Goal: Task Accomplishment & Management: Complete application form

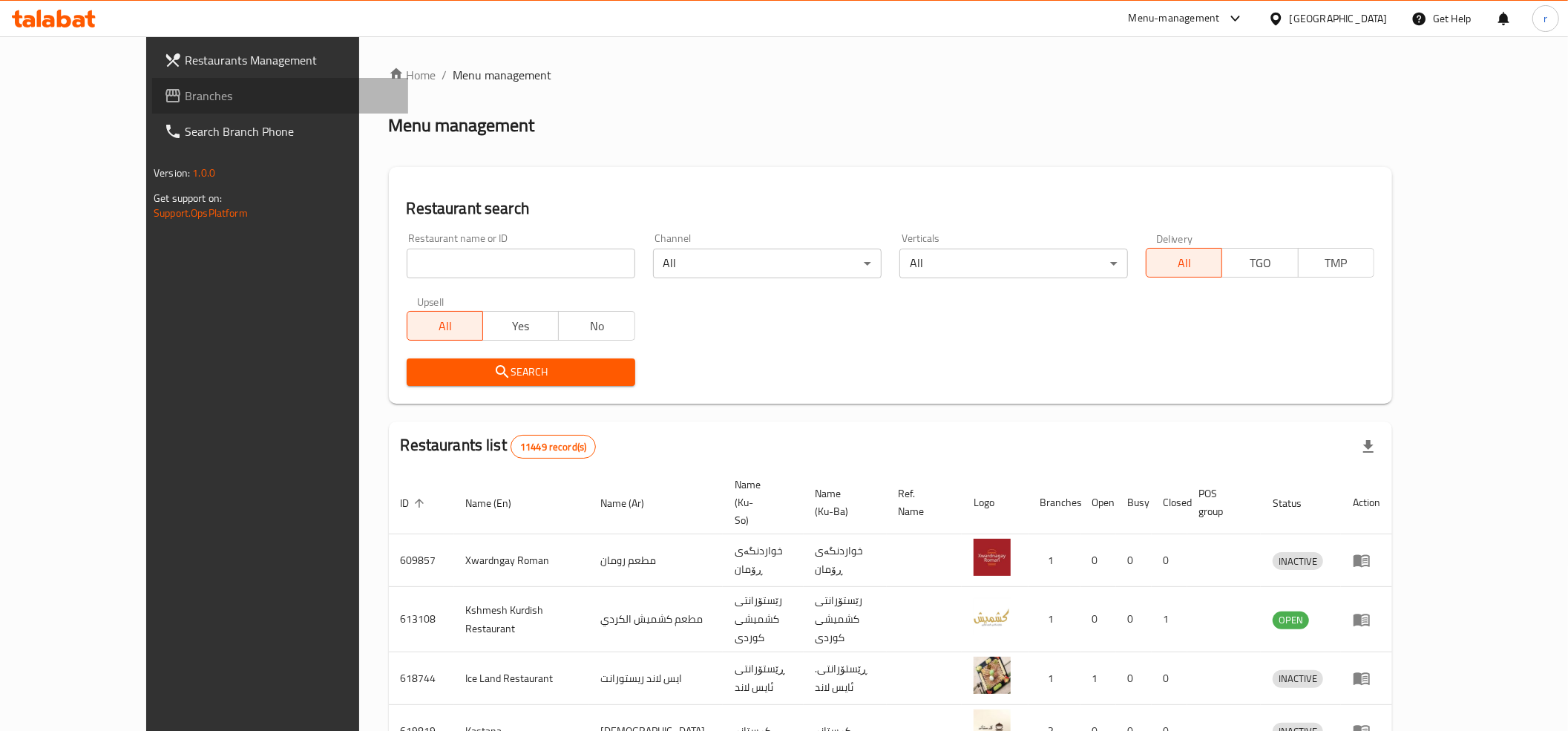
click at [185, 98] on span "Branches" at bounding box center [290, 96] width 211 height 18
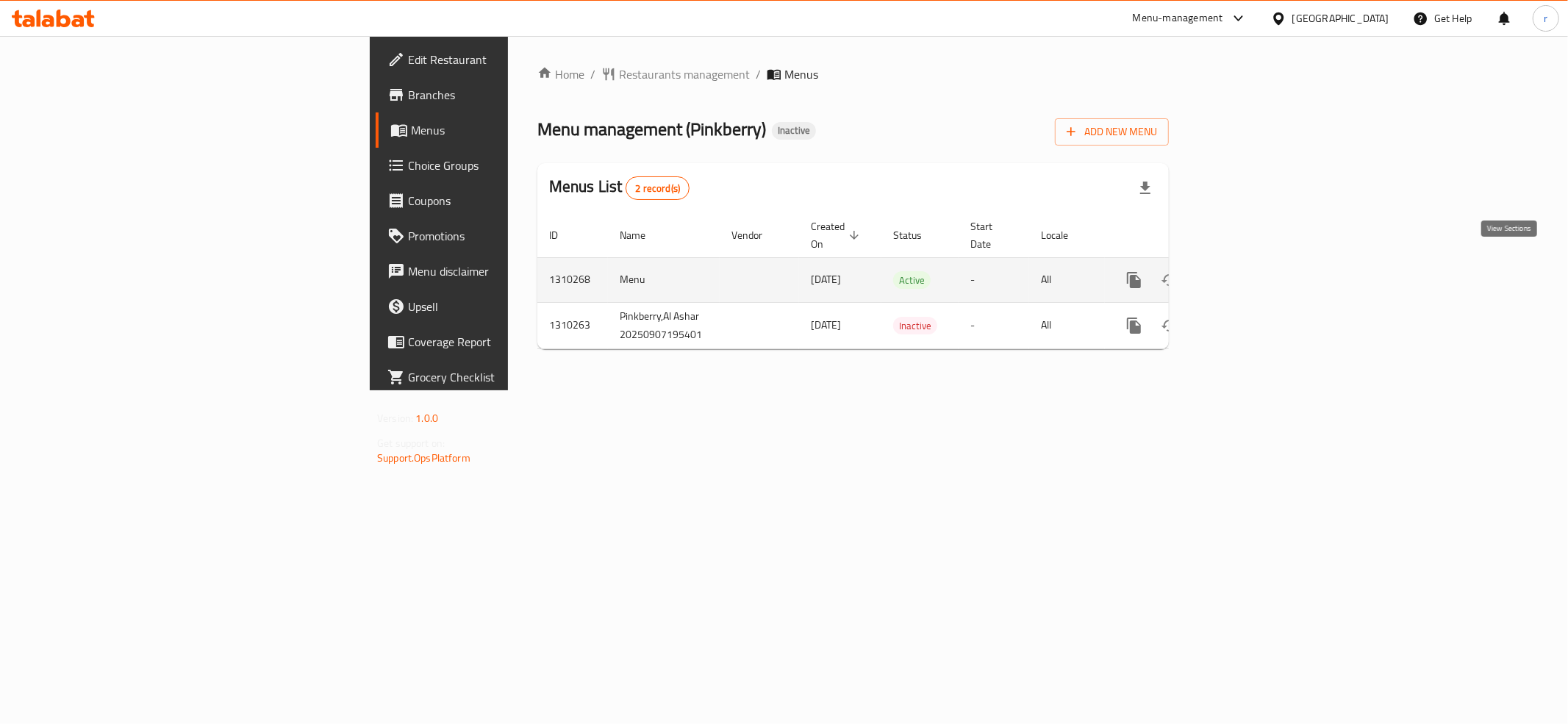
click at [1247, 273] on icon "enhanced table" at bounding box center [1241, 280] width 14 height 14
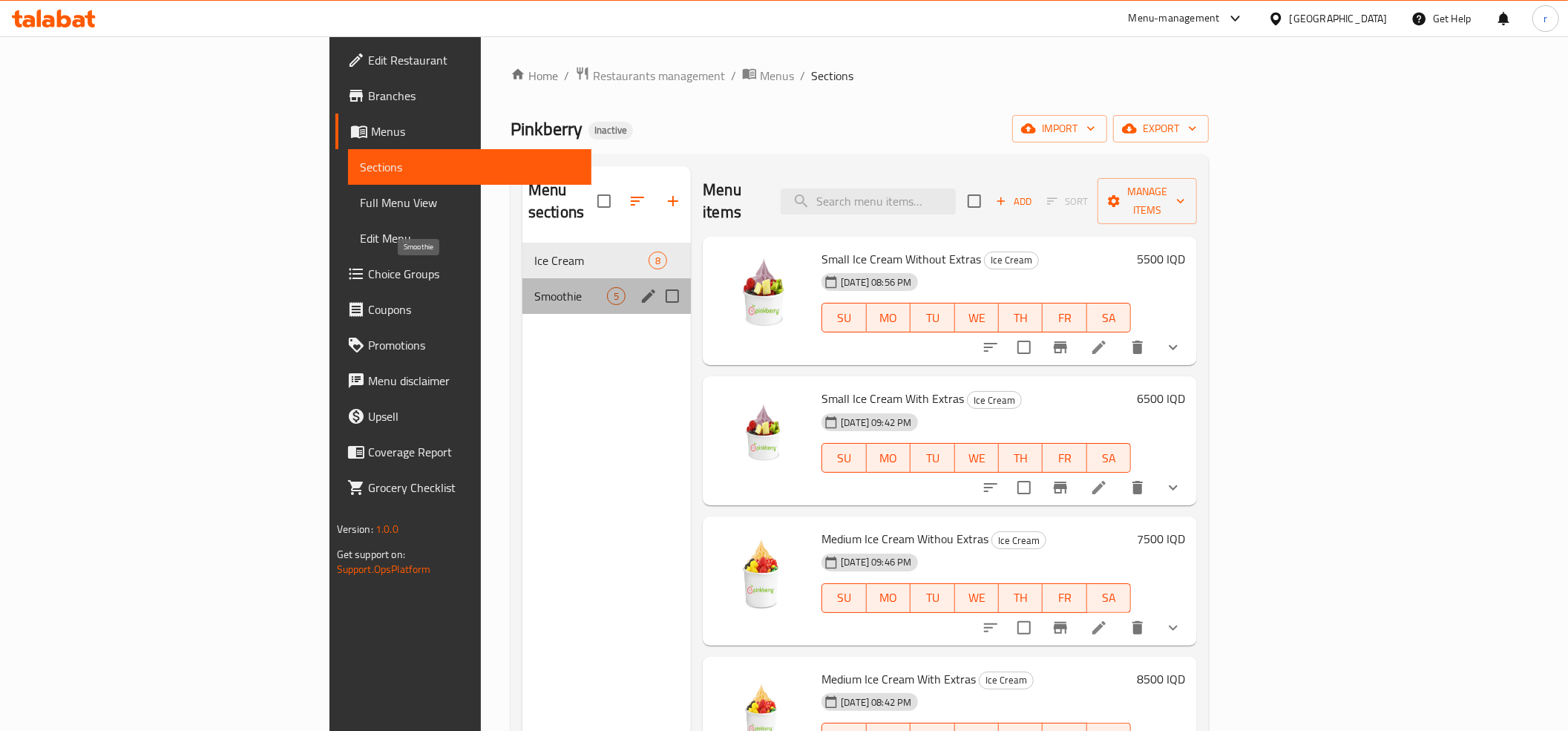
click at [535, 287] on span "Smoothie" at bounding box center [571, 296] width 73 height 18
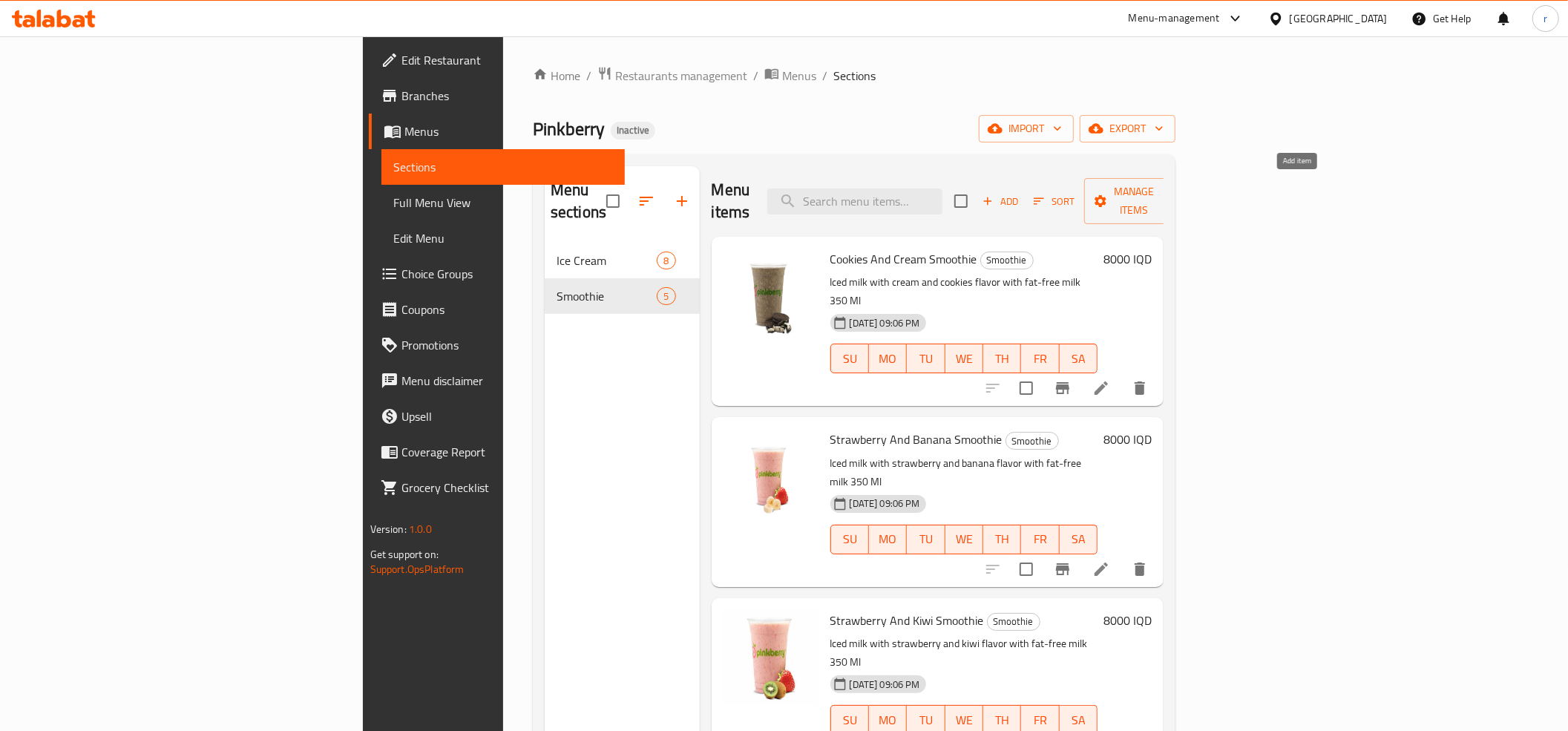
click at [1021, 193] on span "Add" at bounding box center [1001, 201] width 40 height 17
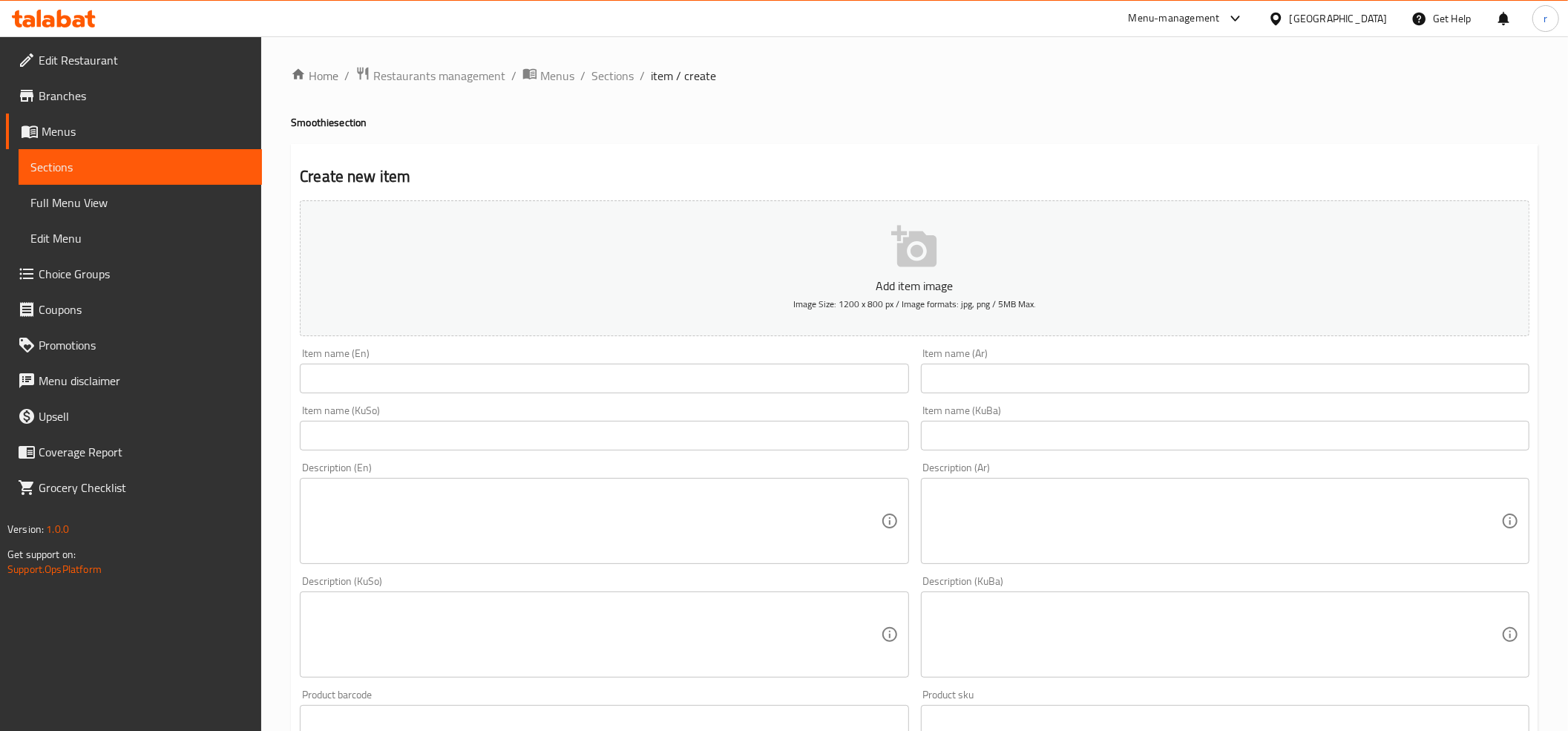
click at [378, 391] on input "text" at bounding box center [604, 378] width 608 height 30
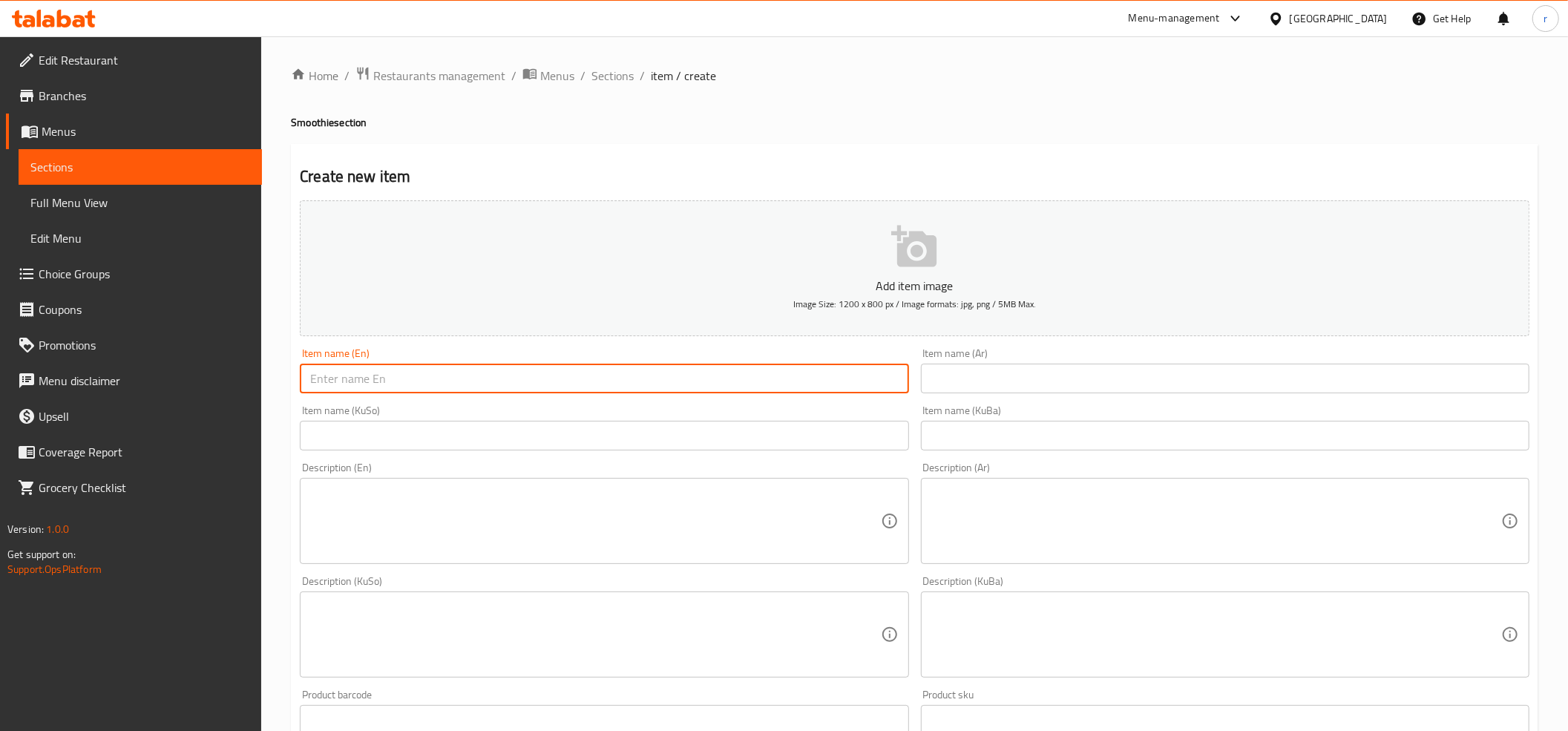
click at [1054, 383] on input "text" at bounding box center [1225, 378] width 608 height 30
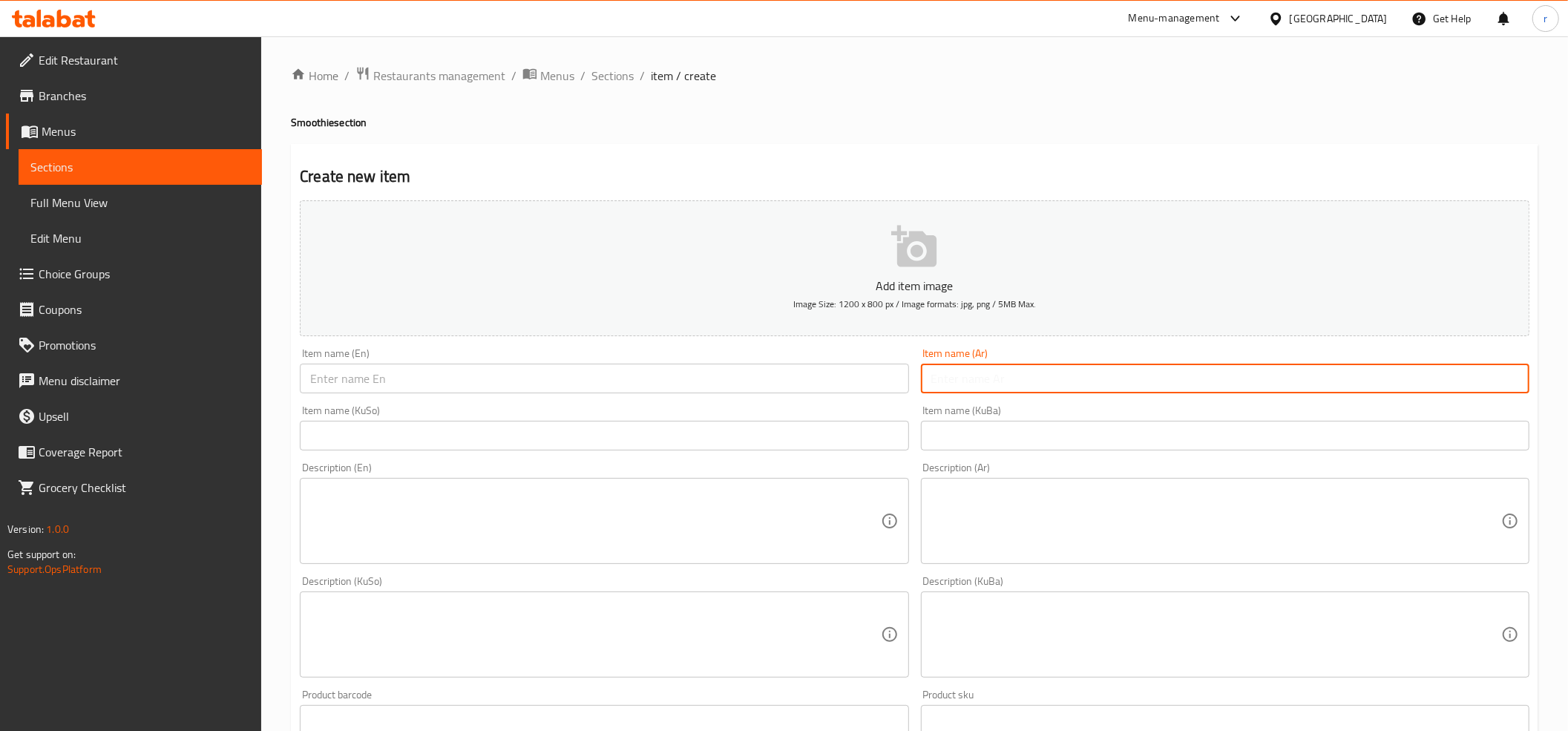
paste input "سموذي شوكلاتة وموز"
type input "سموذي شوكلاتة وموز"
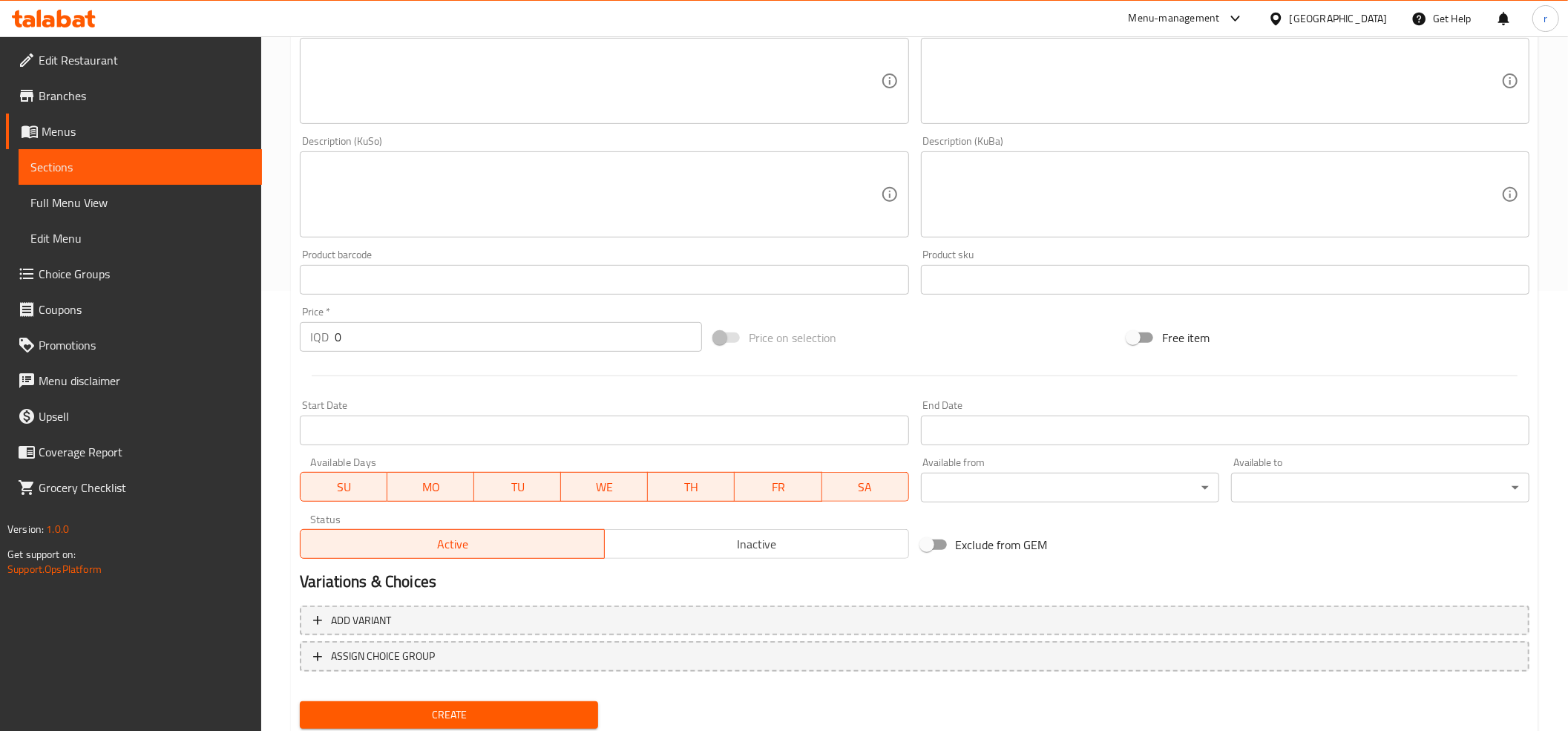
scroll to position [487, 0]
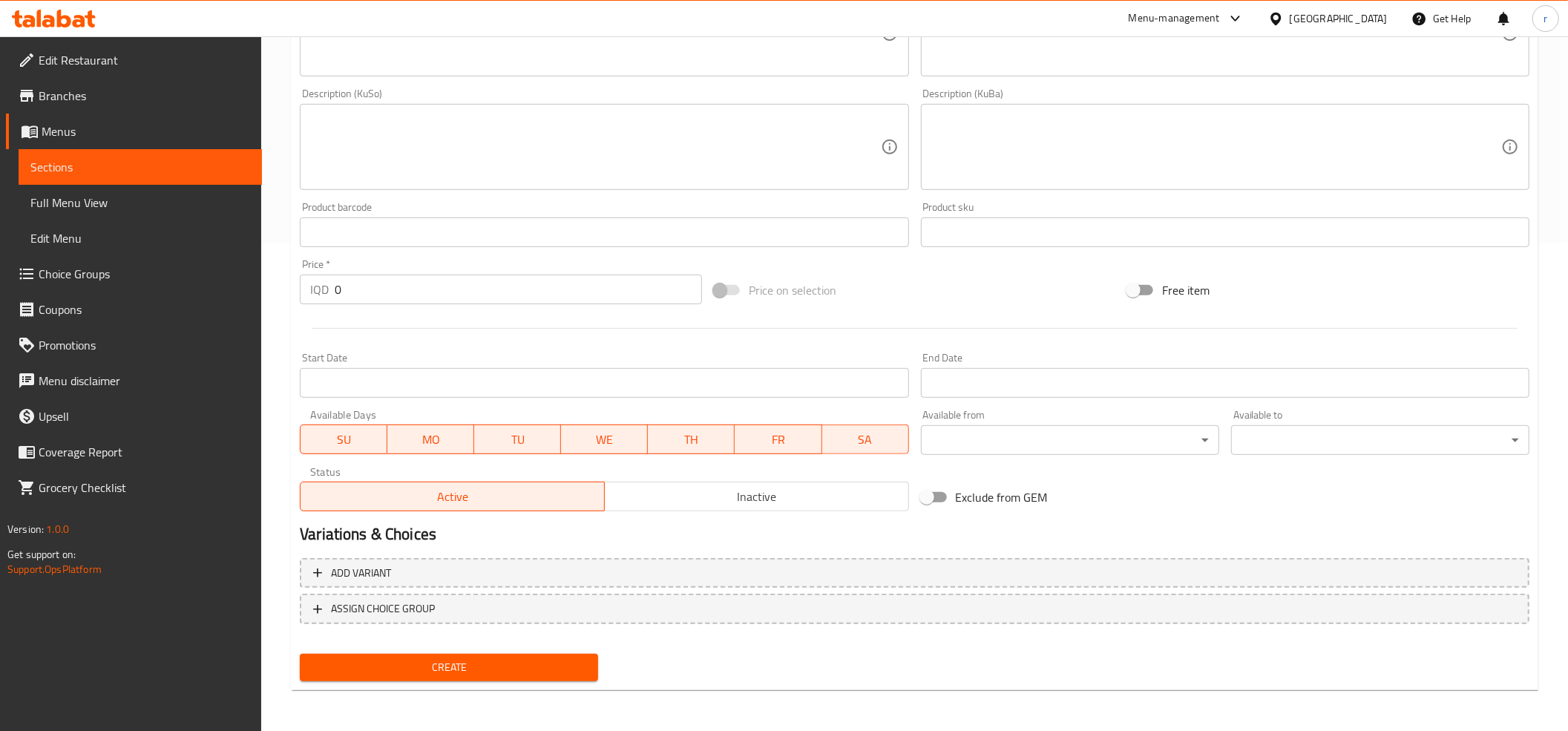
click at [386, 292] on input "0" at bounding box center [518, 289] width 367 height 30
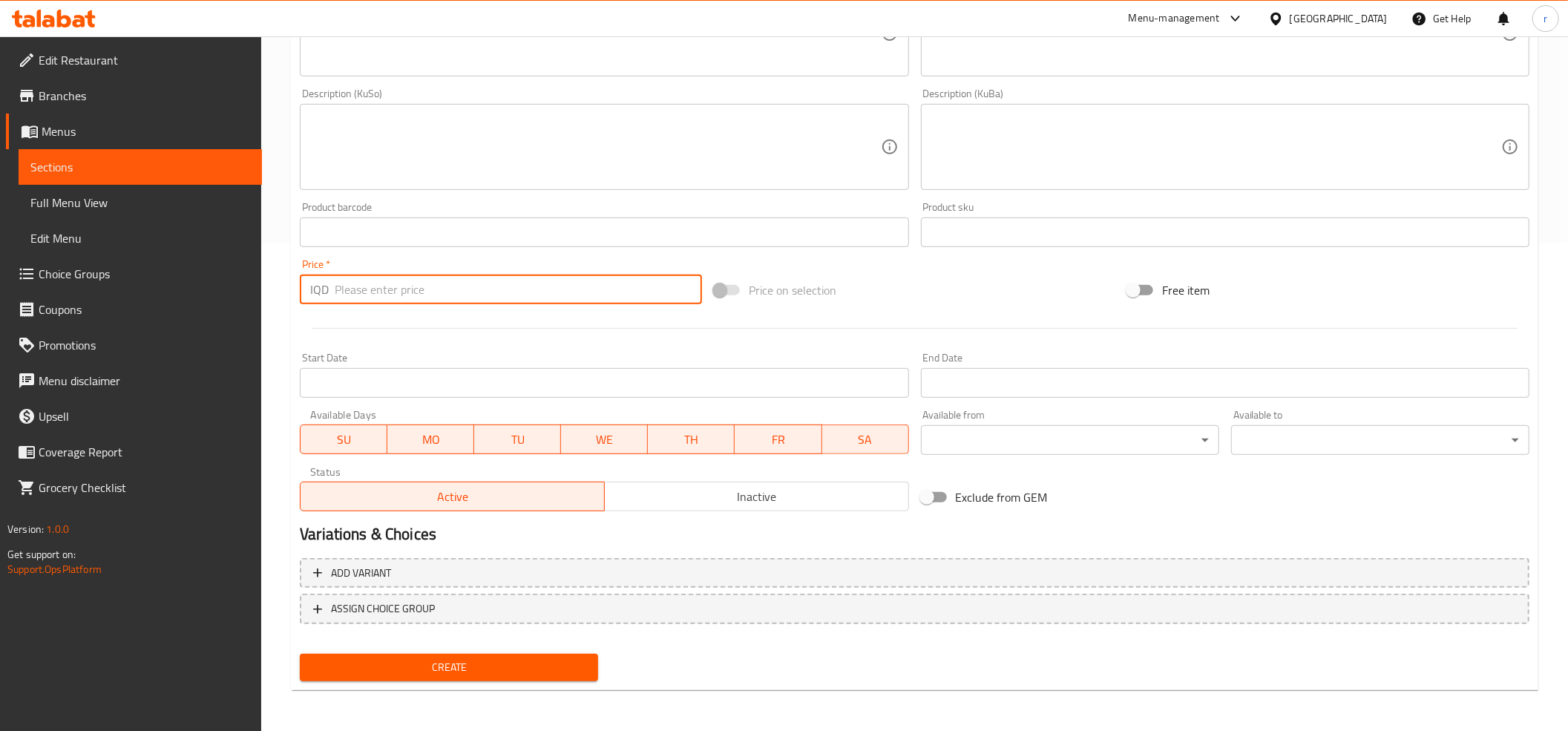
paste input "8000"
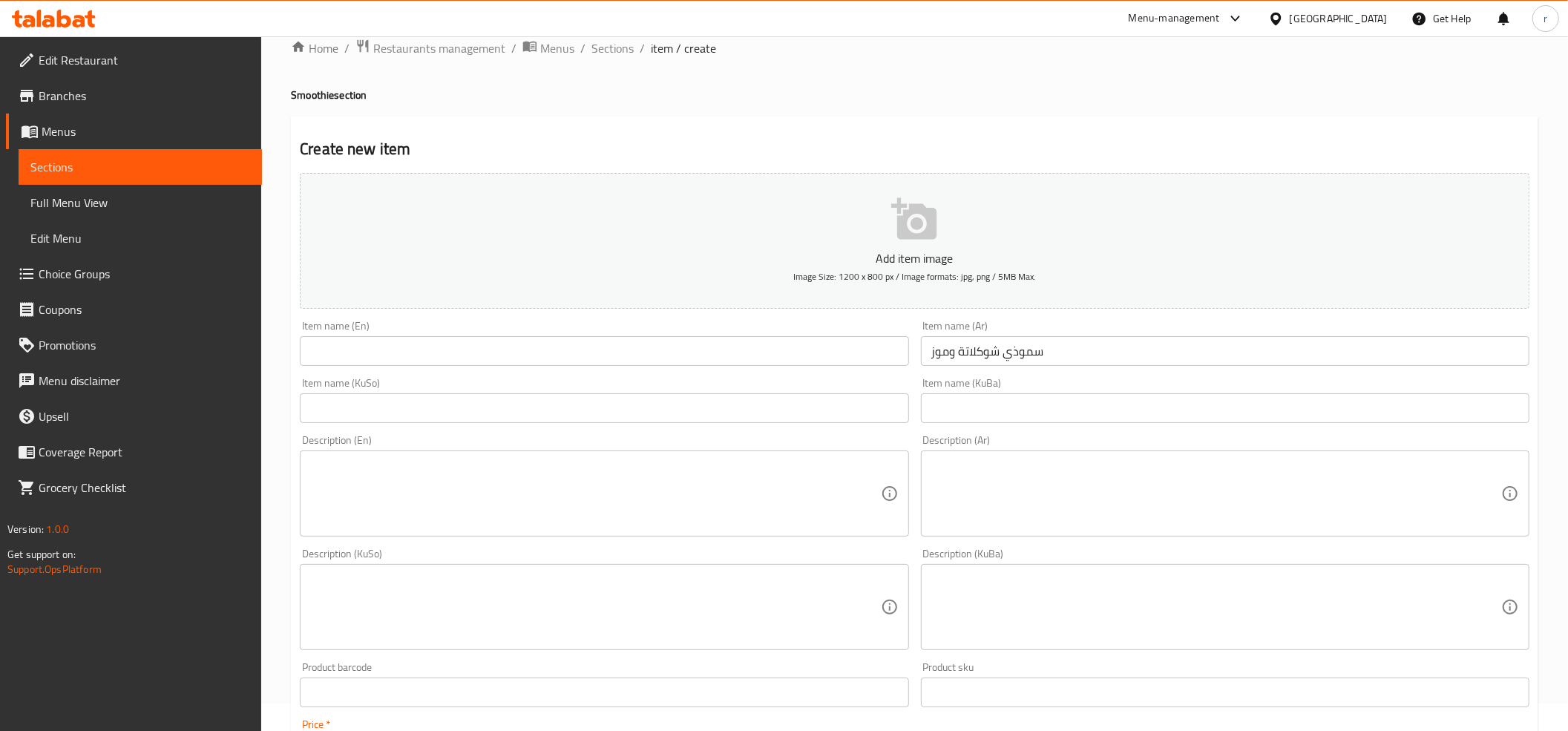
scroll to position [0, 0]
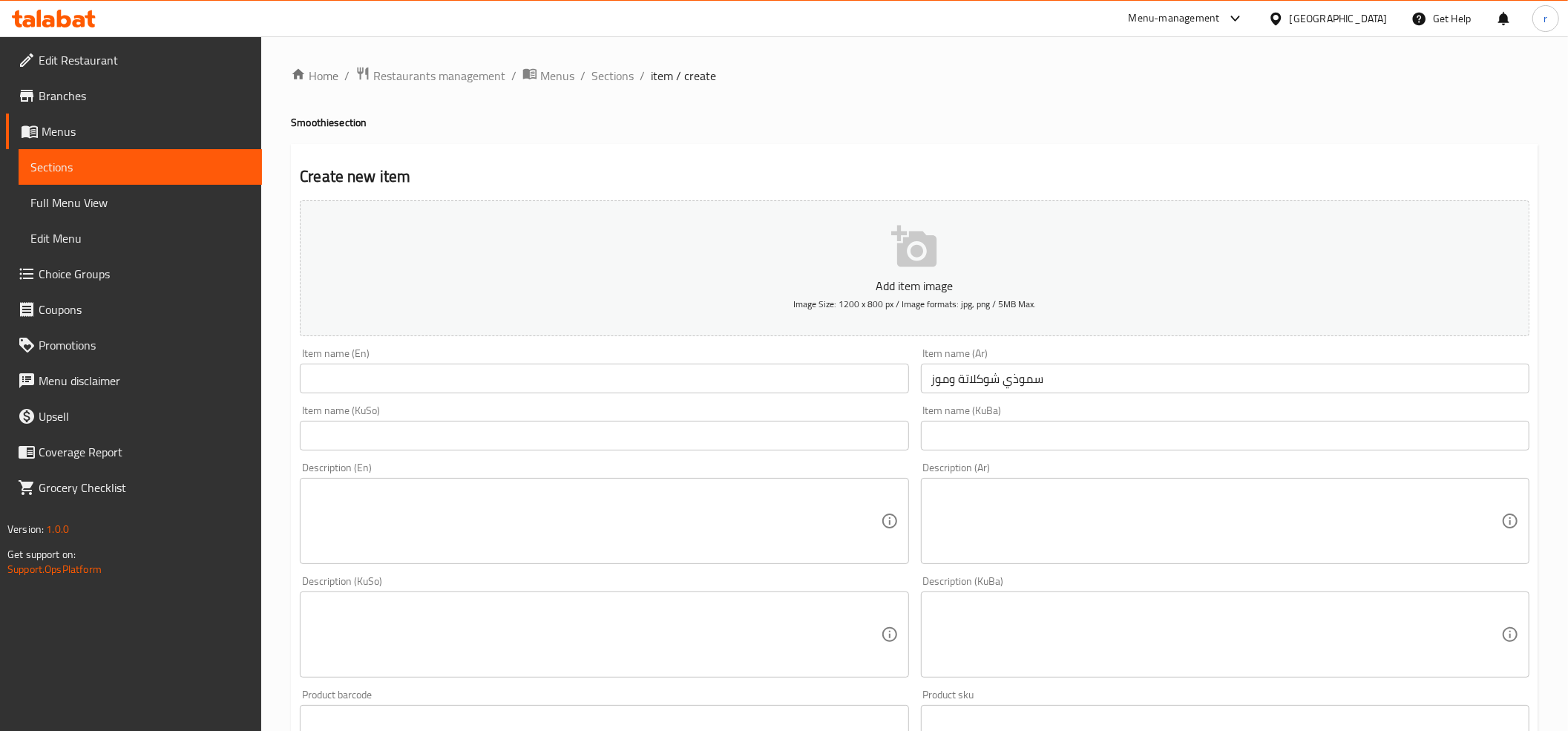
type input "8000"
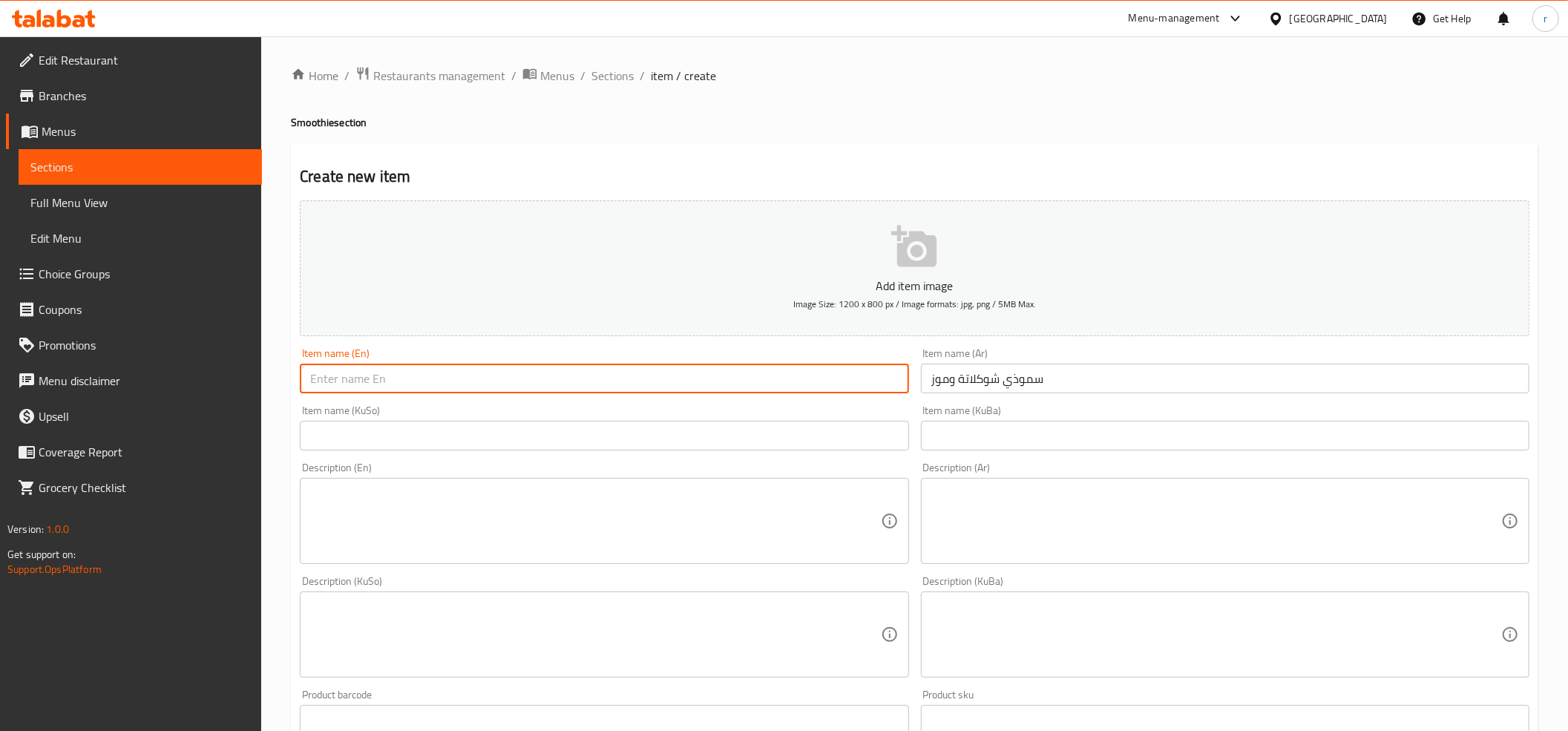
click at [882, 369] on input "text" at bounding box center [604, 378] width 608 height 30
click at [962, 381] on input "سموذي شوكلاتة وموز" at bounding box center [1225, 378] width 608 height 30
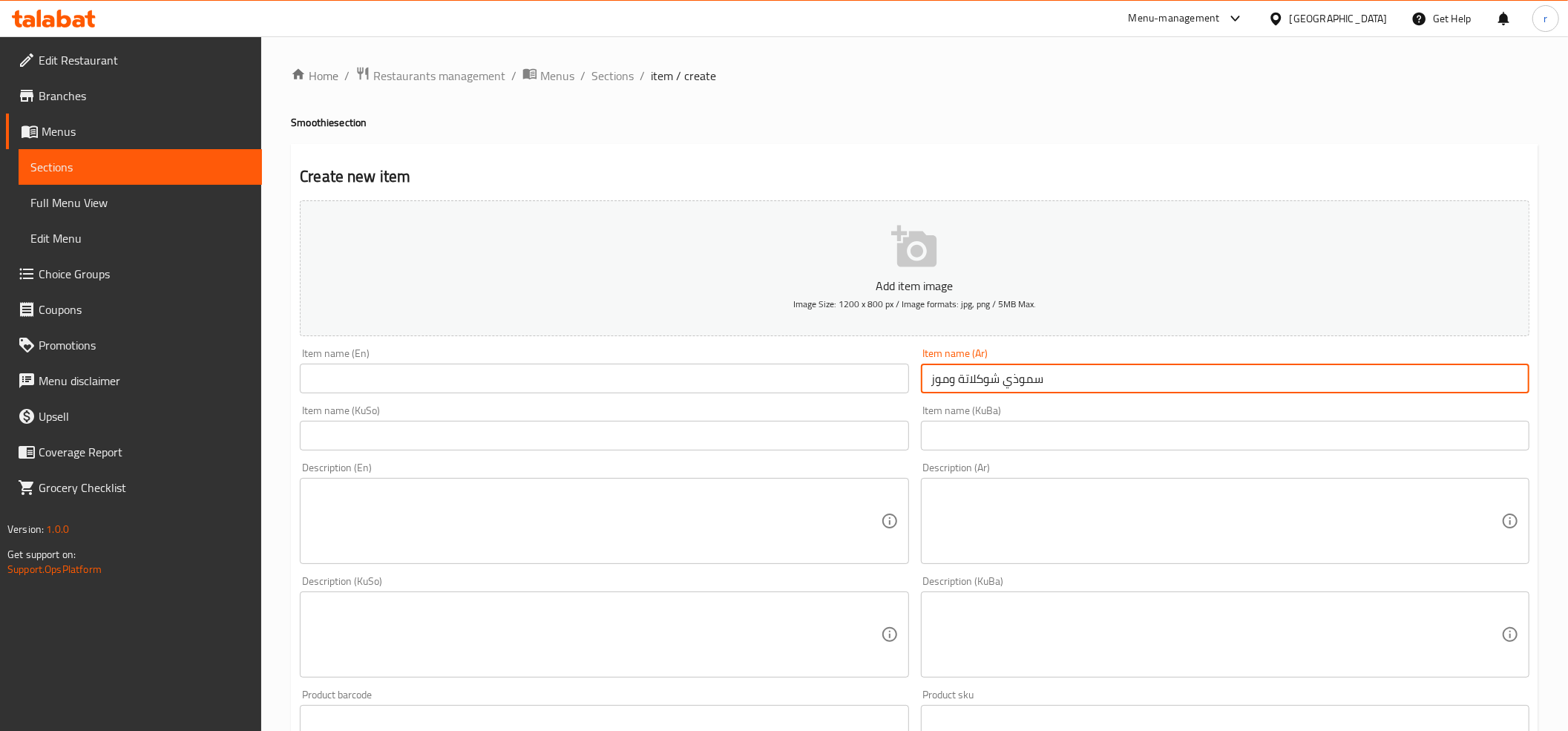
click at [962, 381] on input "سموذي شوكلاتة وموز" at bounding box center [1225, 378] width 608 height 30
click at [1039, 425] on input "text" at bounding box center [1225, 435] width 608 height 30
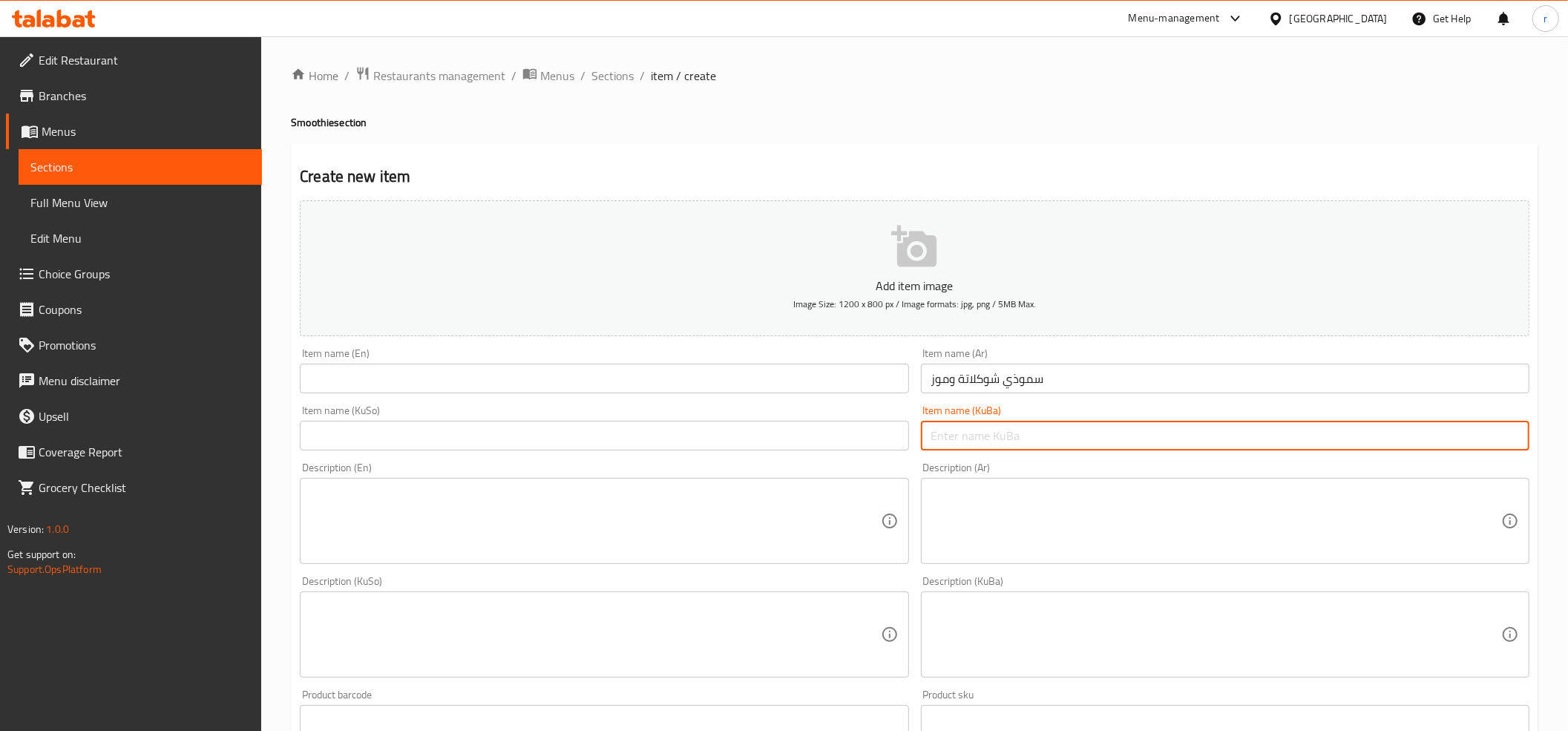
paste input "سموزی مۆز و فەڕاولە"
drag, startPoint x: 962, startPoint y: 437, endPoint x: 912, endPoint y: 437, distance: 50.0
click at [912, 437] on div "Add item image Image Size: 1200 x 800 px / Image formats: jpg, png / 5MB Max. I…" at bounding box center [914, 600] width 1241 height 810
drag, startPoint x: 938, startPoint y: 437, endPoint x: 909, endPoint y: 437, distance: 29.0
click at [909, 437] on div "Add item image Image Size: 1200 x 800 px / Image formats: jpg, png / 5MB Max. I…" at bounding box center [914, 600] width 1241 height 810
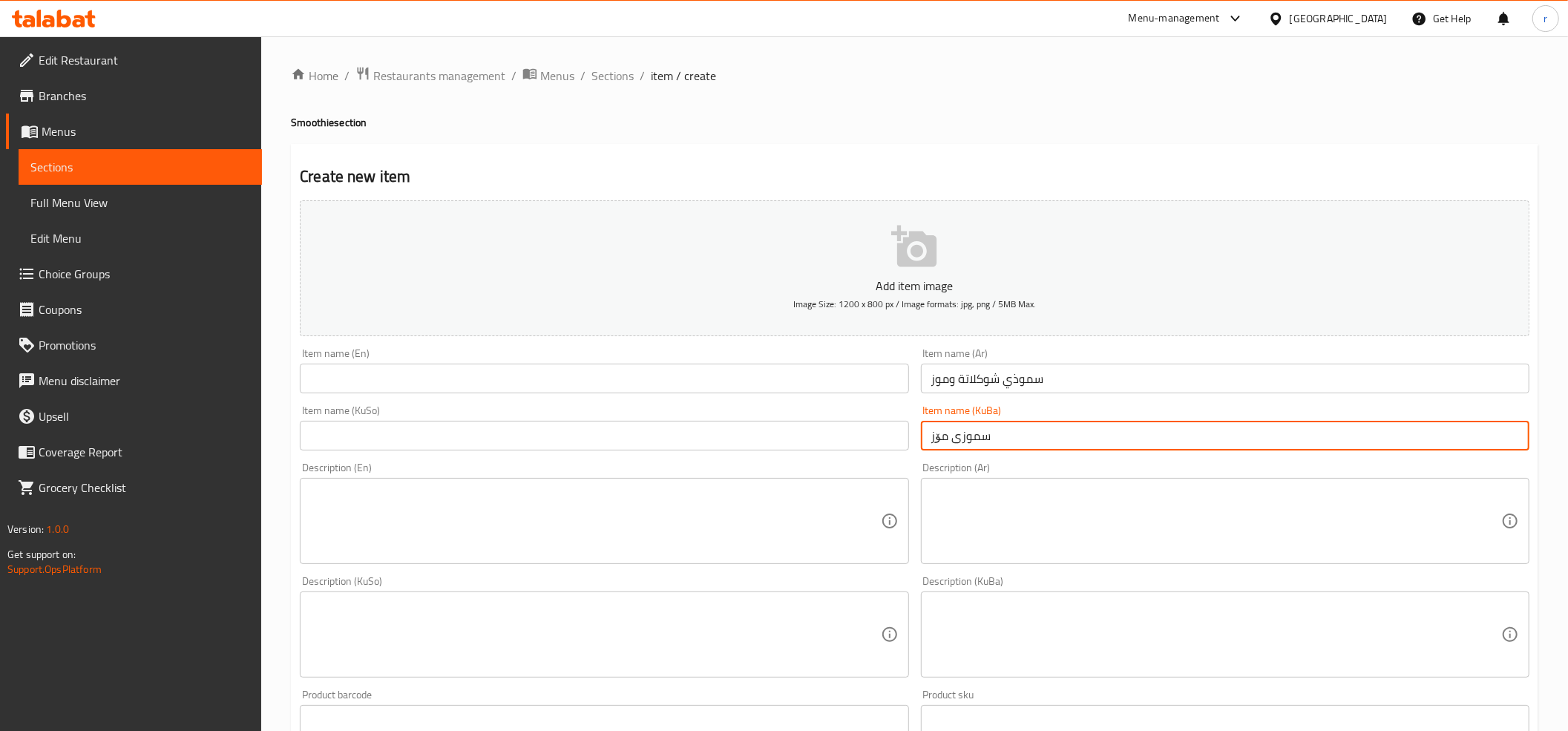
click at [947, 435] on input "سموزی مۆز" at bounding box center [1225, 435] width 608 height 30
click at [957, 436] on input "سموزی ومۆز" at bounding box center [1225, 435] width 608 height 30
type input "سموزی ومۆز"
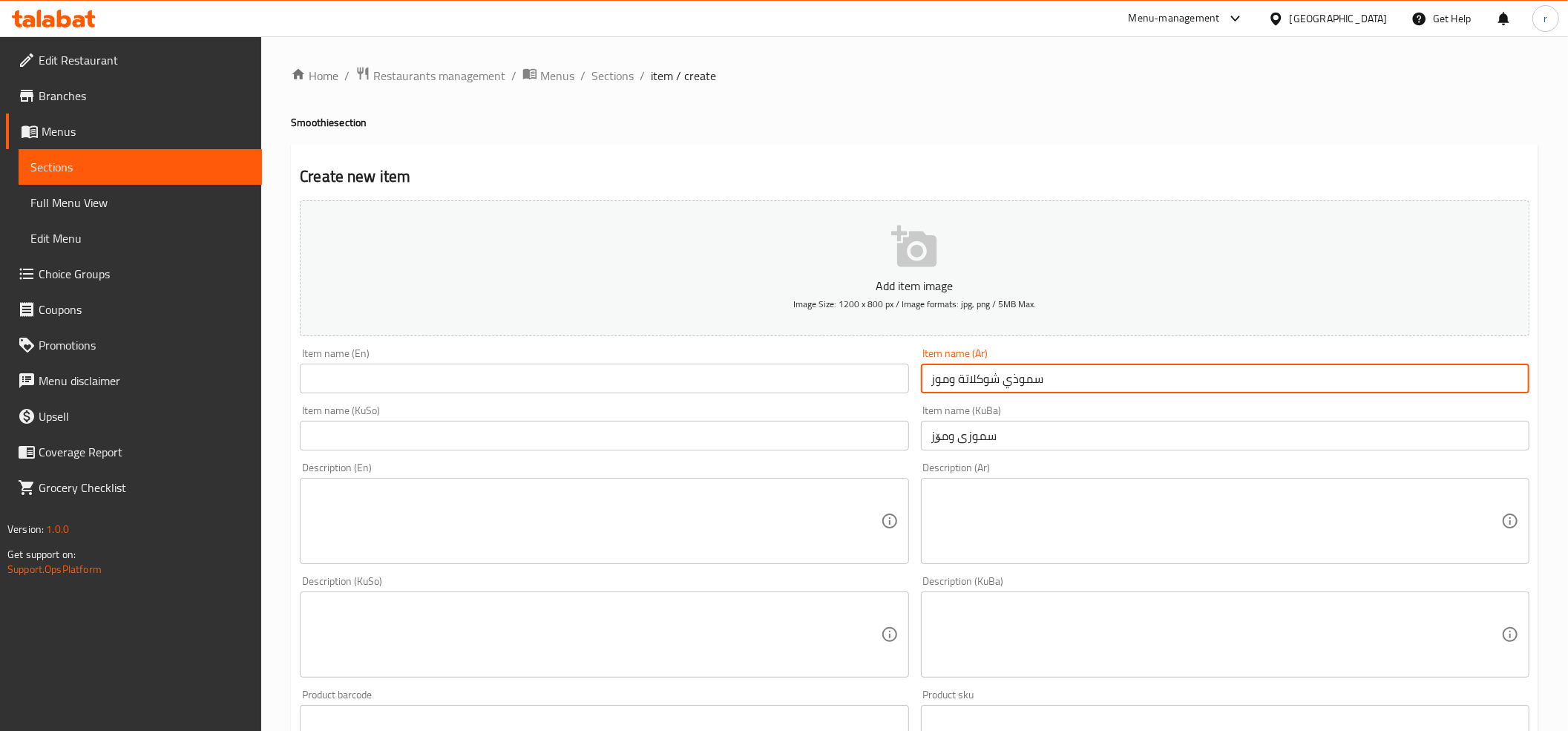
click at [985, 381] on input "سموذي شوكلاتة وموز" at bounding box center [1225, 378] width 608 height 30
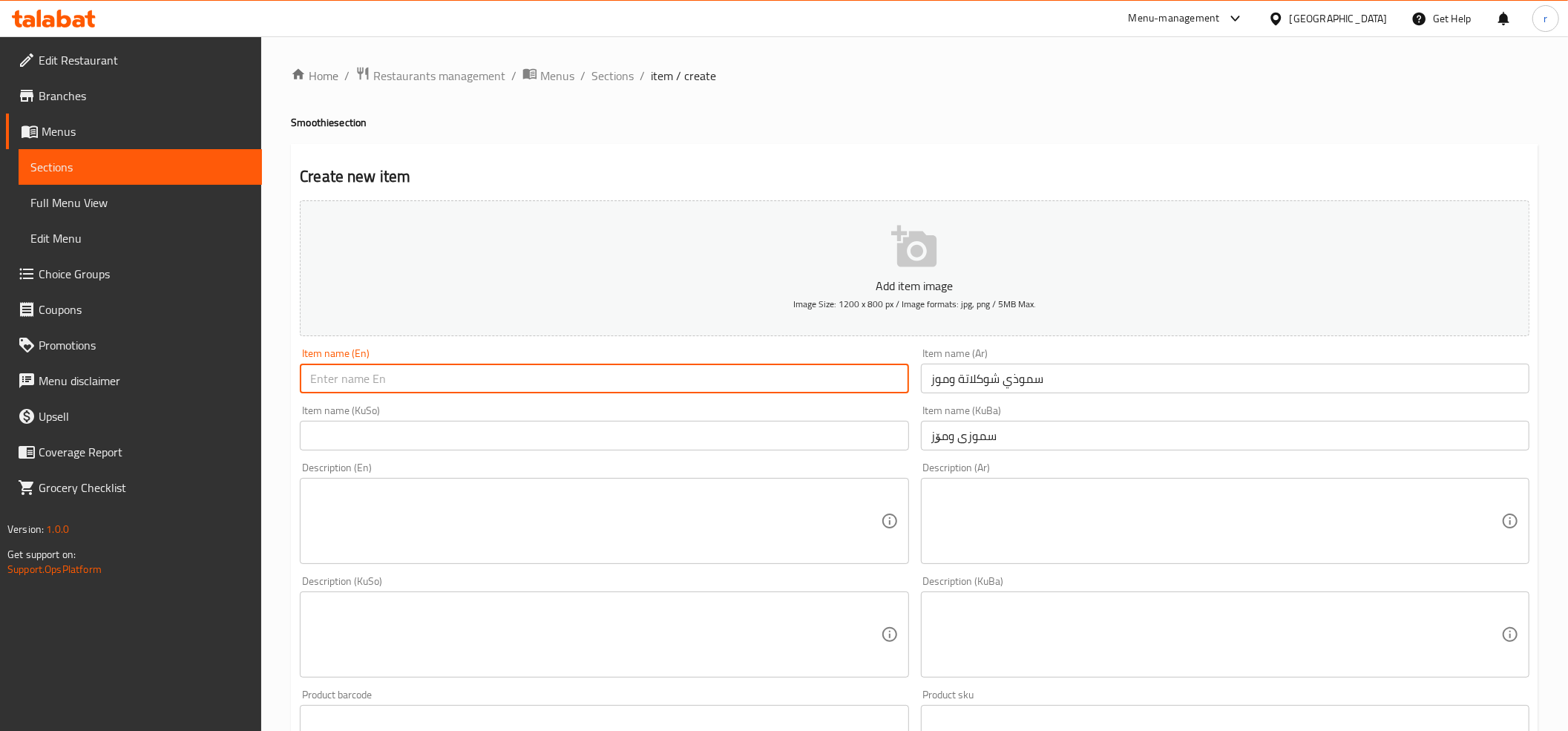
click at [395, 386] on input "text" at bounding box center [604, 378] width 608 height 30
paste input "Chocolate"
paste input "Banana"
paste input "Smoothie"
type input "Chocolate And Banana Smoothie"
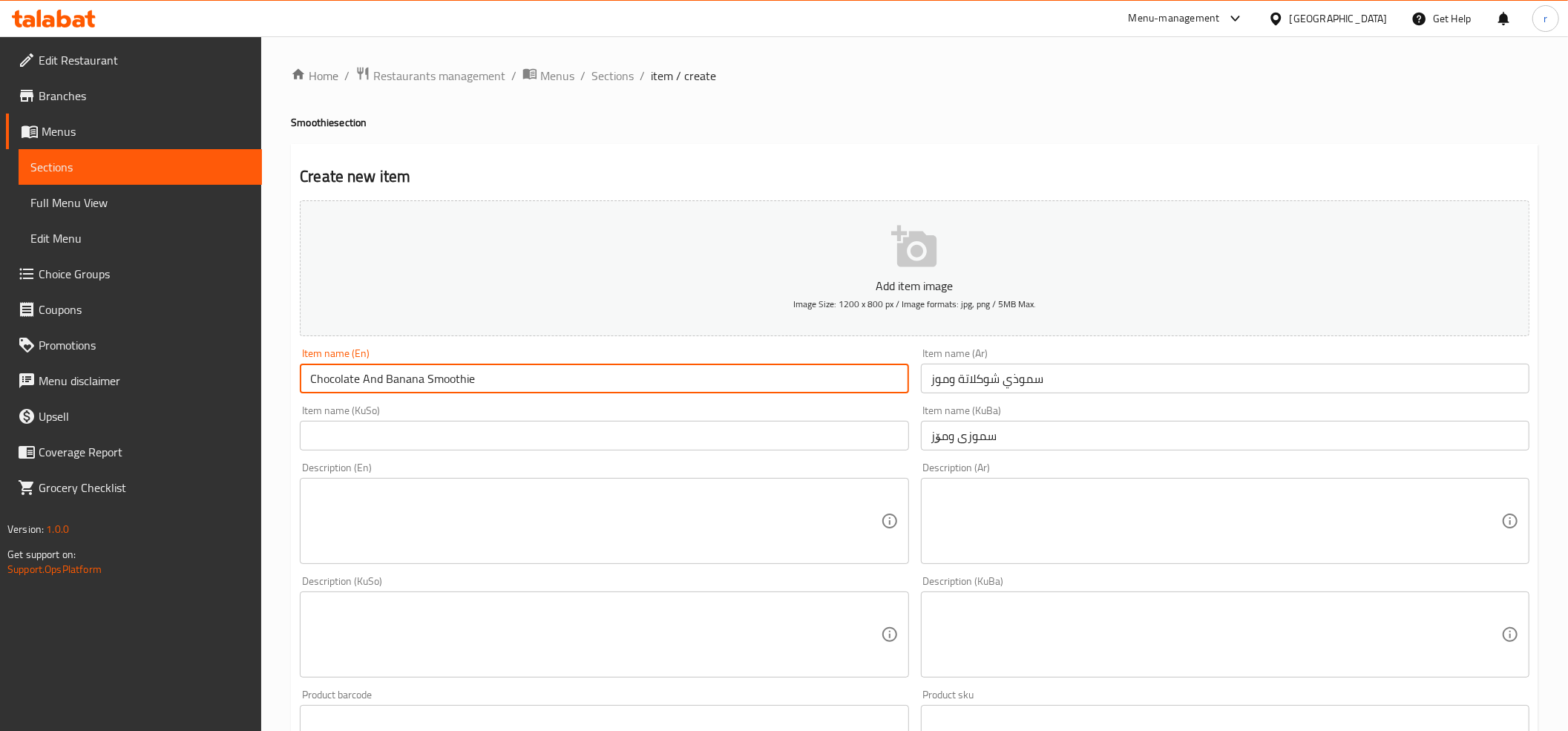
click at [956, 436] on input "سموزی ومۆز" at bounding box center [1225, 435] width 608 height 30
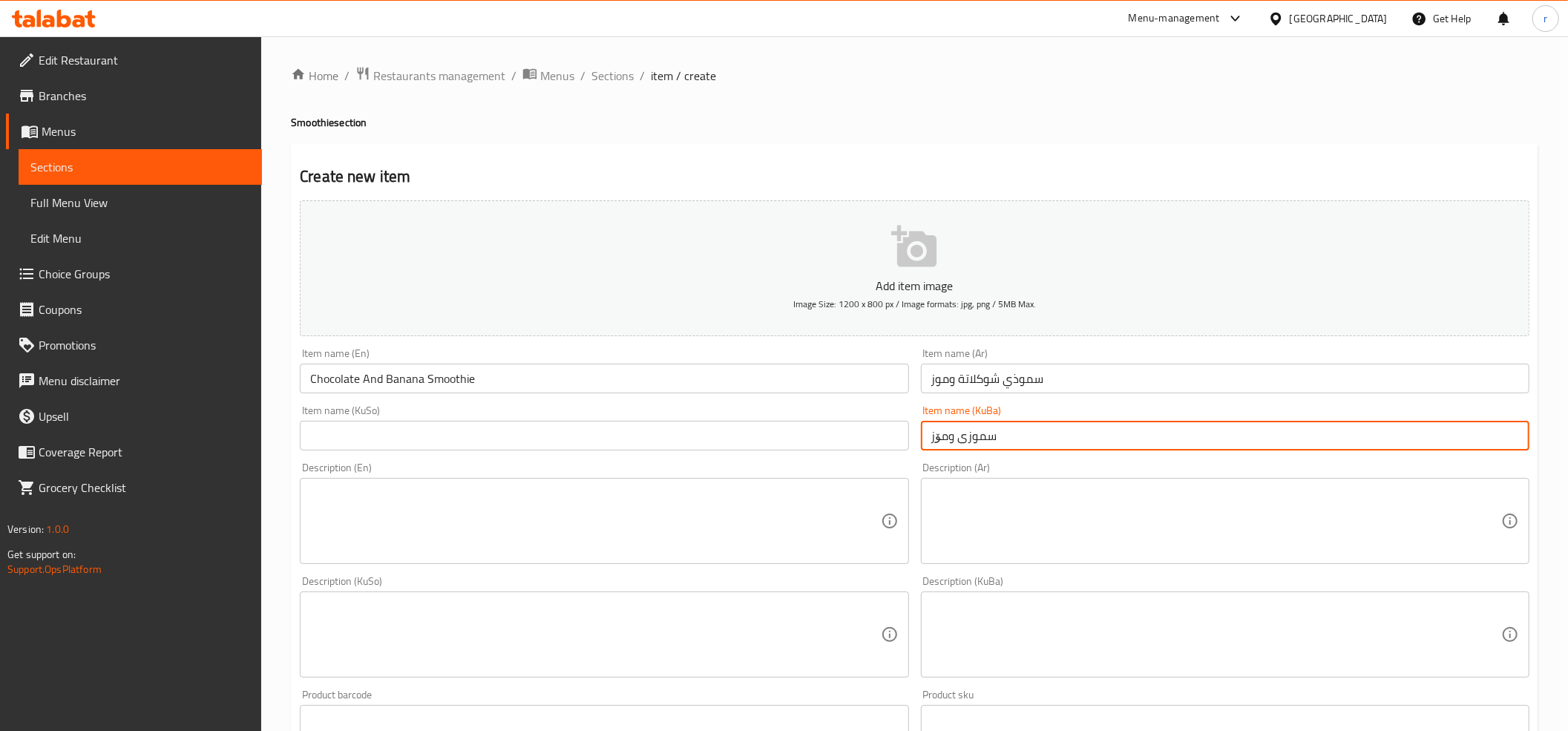
paste input "چۆکلێت"
click at [992, 438] on input "سموزیچۆکلێت ومۆز" at bounding box center [1225, 435] width 608 height 30
click at [957, 442] on input "سموزی چۆکلێت ومۆز" at bounding box center [1225, 435] width 608 height 30
click at [987, 437] on input "سموزی چۆکلێت ومۆز" at bounding box center [1225, 435] width 608 height 30
click at [1019, 379] on input "سموذي شوكلاتة وموز" at bounding box center [1225, 378] width 608 height 30
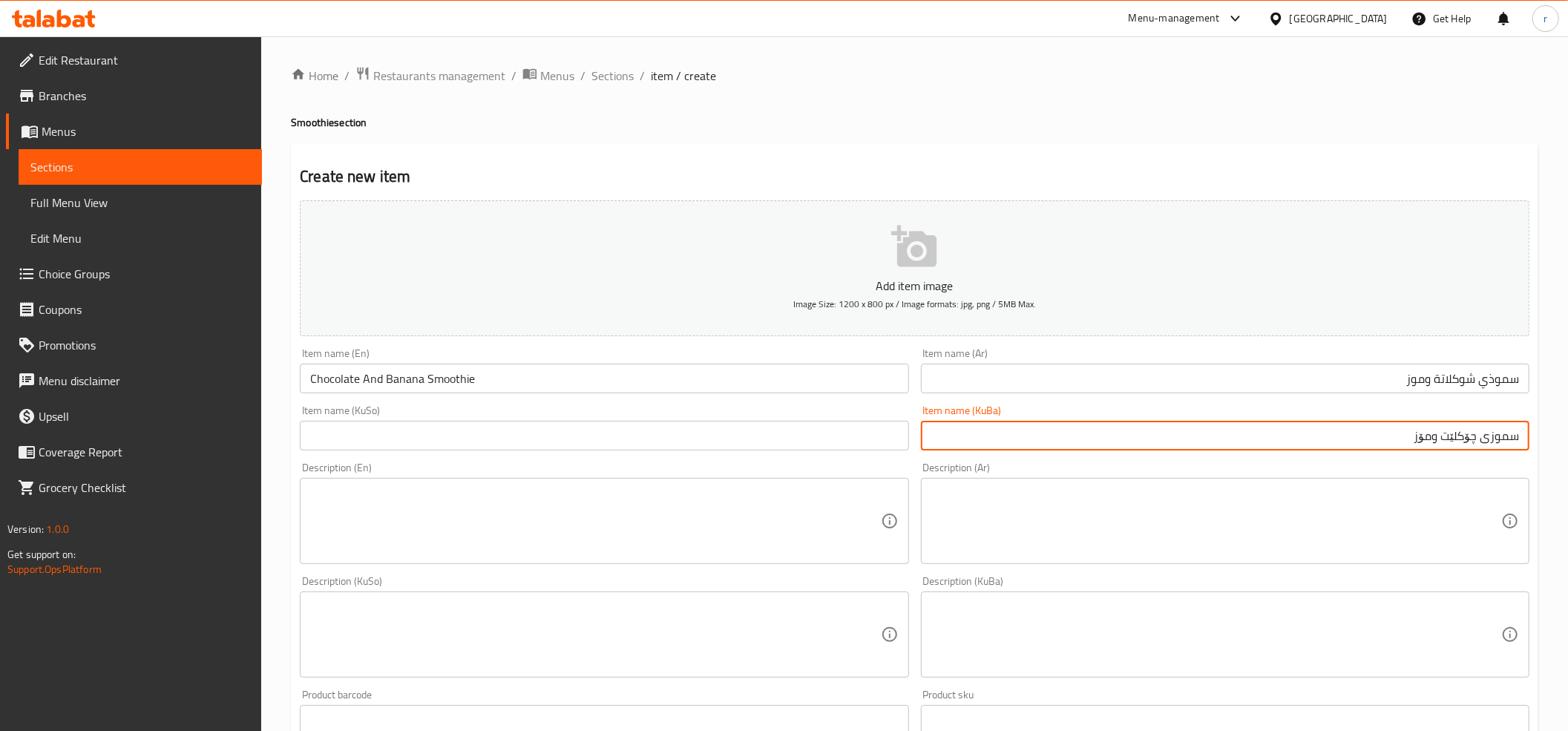
click at [1441, 439] on input "سموزی چۆکلێت ومۆز" at bounding box center [1225, 435] width 608 height 30
click at [1470, 443] on input "سموزی چۆکلێت ومۆز" at bounding box center [1225, 435] width 608 height 30
paste input "وکولاتە"
type input "سموزی چوکولاتە ومۆز"
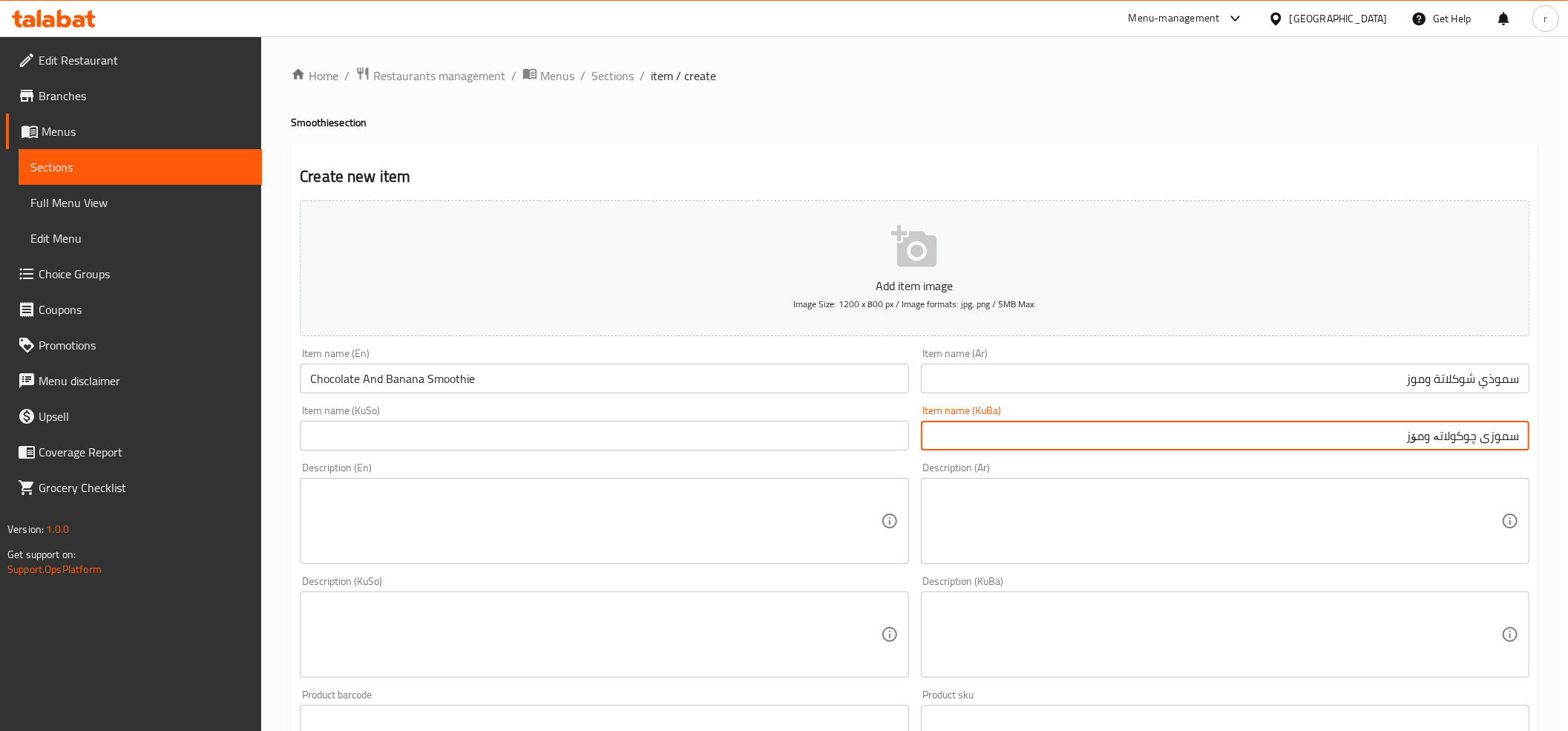
click at [1450, 440] on input "سموزی چوکولاتە ومۆز" at bounding box center [1225, 435] width 608 height 30
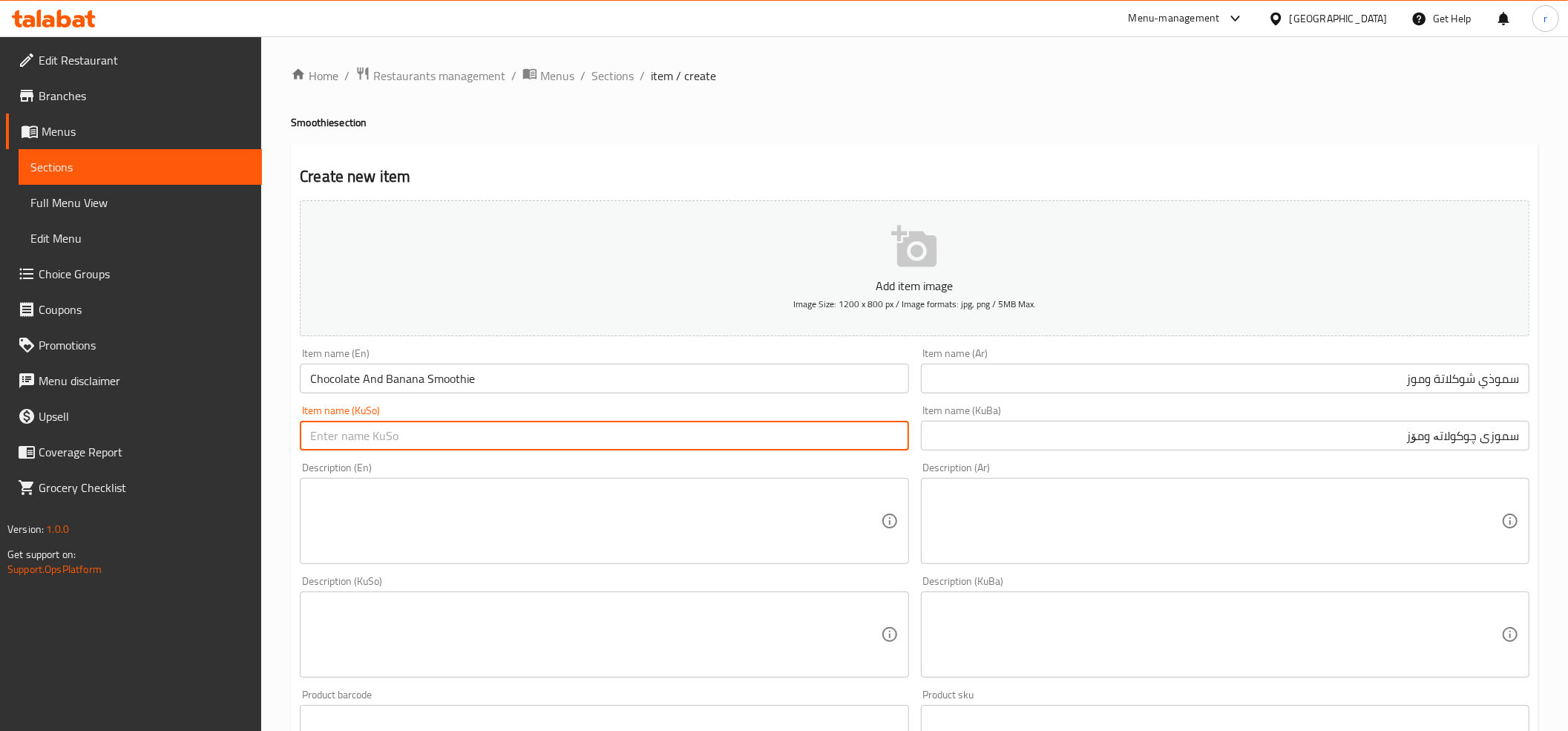
click at [424, 448] on input "text" at bounding box center [604, 435] width 608 height 30
paste input "سموزی چوکولاتە ومۆز"
click at [389, 437] on input "سموزی چوکولاتە ومۆز" at bounding box center [604, 435] width 608 height 30
type input "سموزی چوکولاتە ومۆز"
click at [1426, 437] on input "سموزی چوکولاتە ومۆز" at bounding box center [1225, 435] width 608 height 30
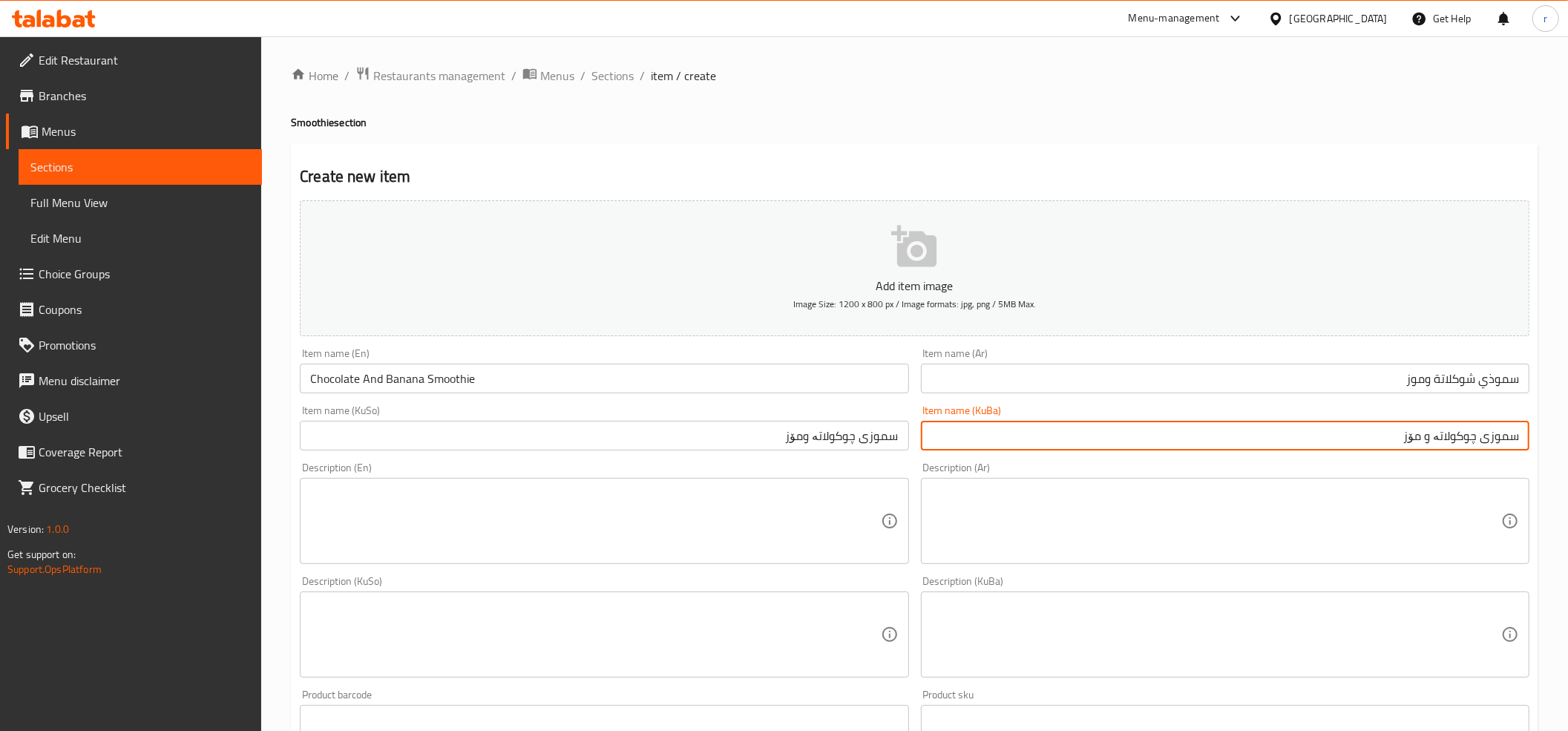
type input "سموزی چوکولاتە و مۆز"
click at [806, 435] on input "سموزی چوکولاتە ومۆز" at bounding box center [604, 435] width 608 height 30
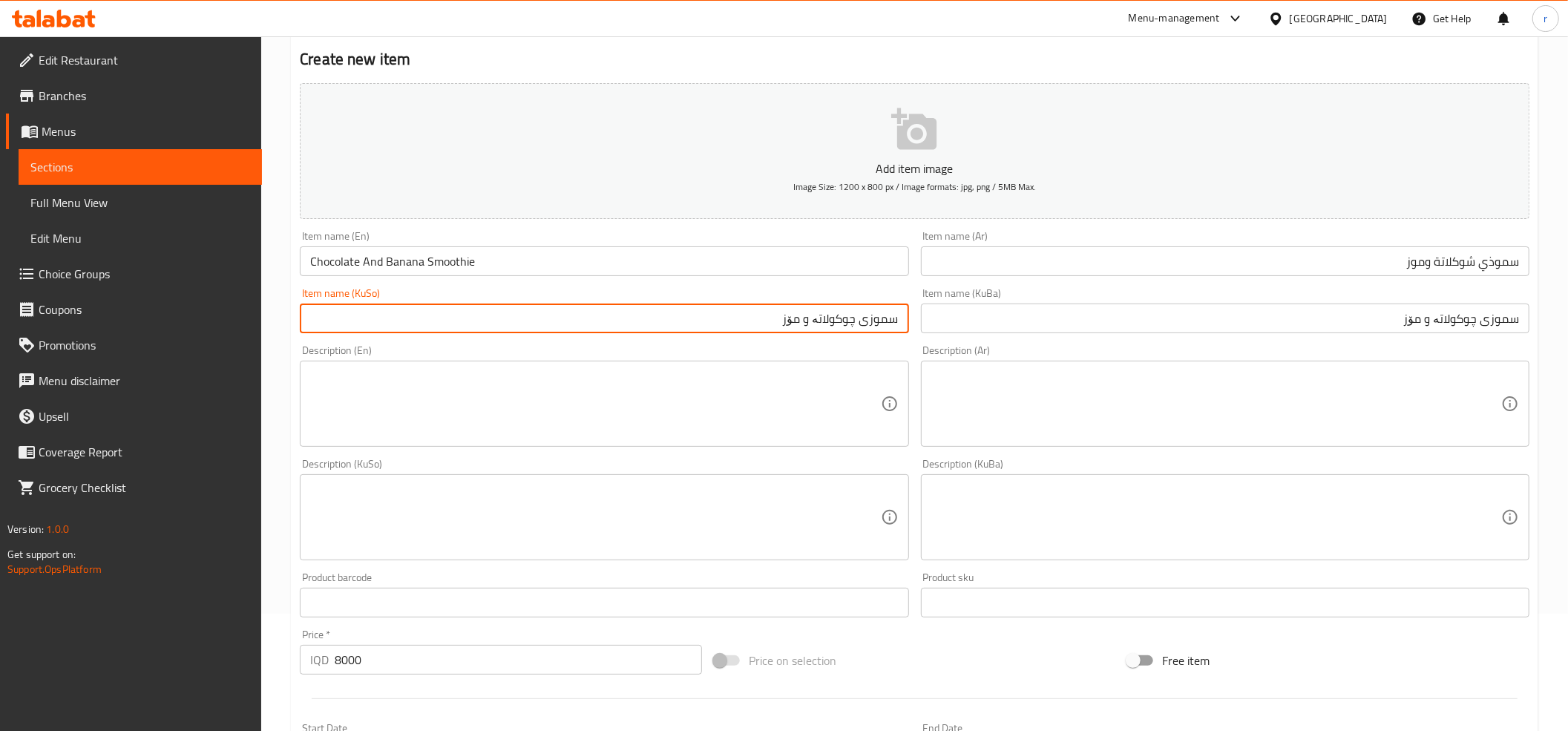
scroll to position [165, 0]
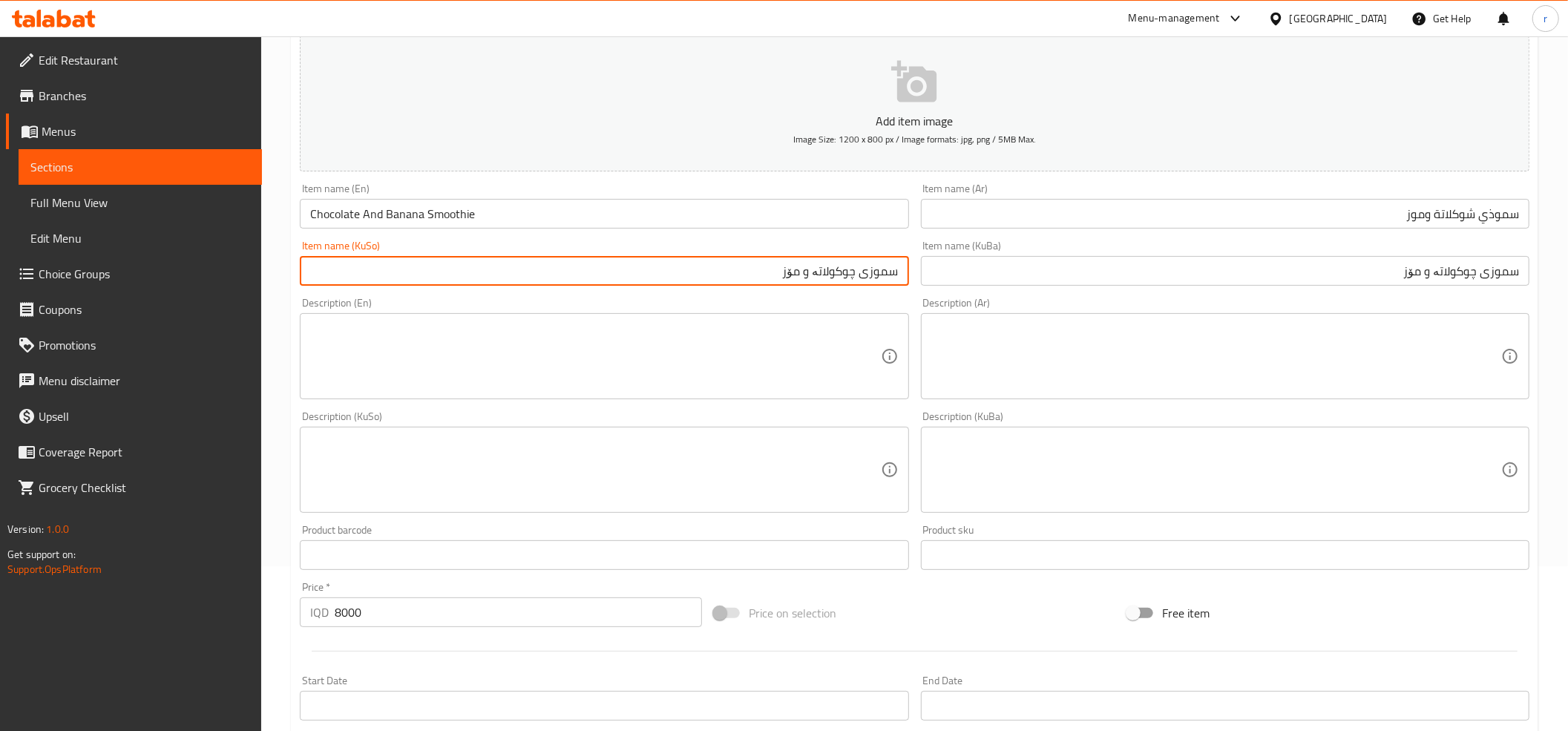
type input "سموزی چوکولاتە و مۆز"
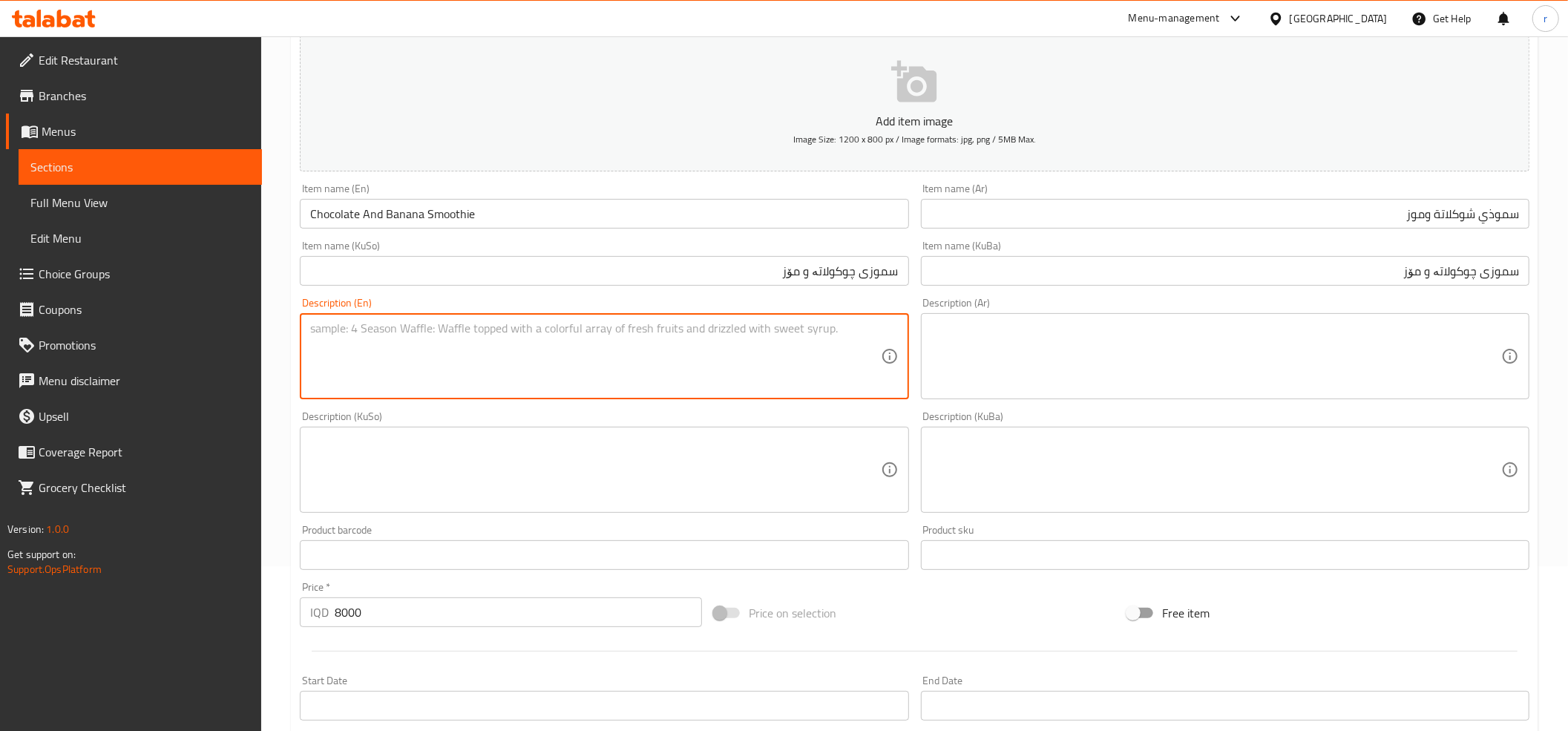
click at [823, 344] on textarea at bounding box center [596, 356] width 570 height 70
paste textarea "Iced milk with cream and cookies flavor with fat-free milk 350 Ml"
type textarea "Iced milk with cream and cookies flavor with fat-free milk 350 Ml"
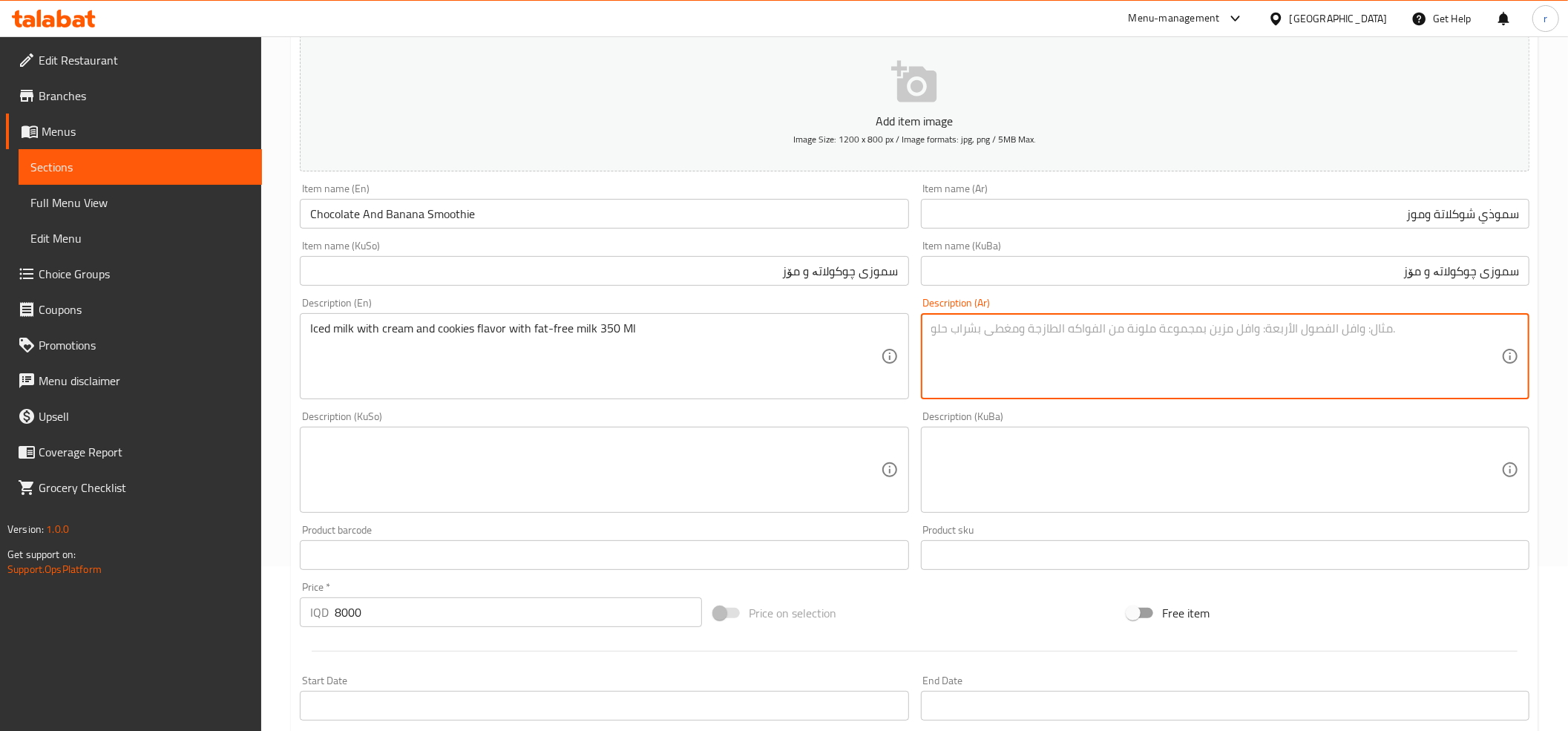
click at [1124, 368] on textarea at bounding box center [1217, 356] width 570 height 70
paste textarea "لبن مثلج بنكهه كريمة وكوكيز بحليب خالي دسم 350 مل"
type textarea "لبن مثلج بنكهه كريمة وكوكيز بحليب خالي دسم 350 مل"
click at [1159, 466] on textarea at bounding box center [1217, 470] width 570 height 70
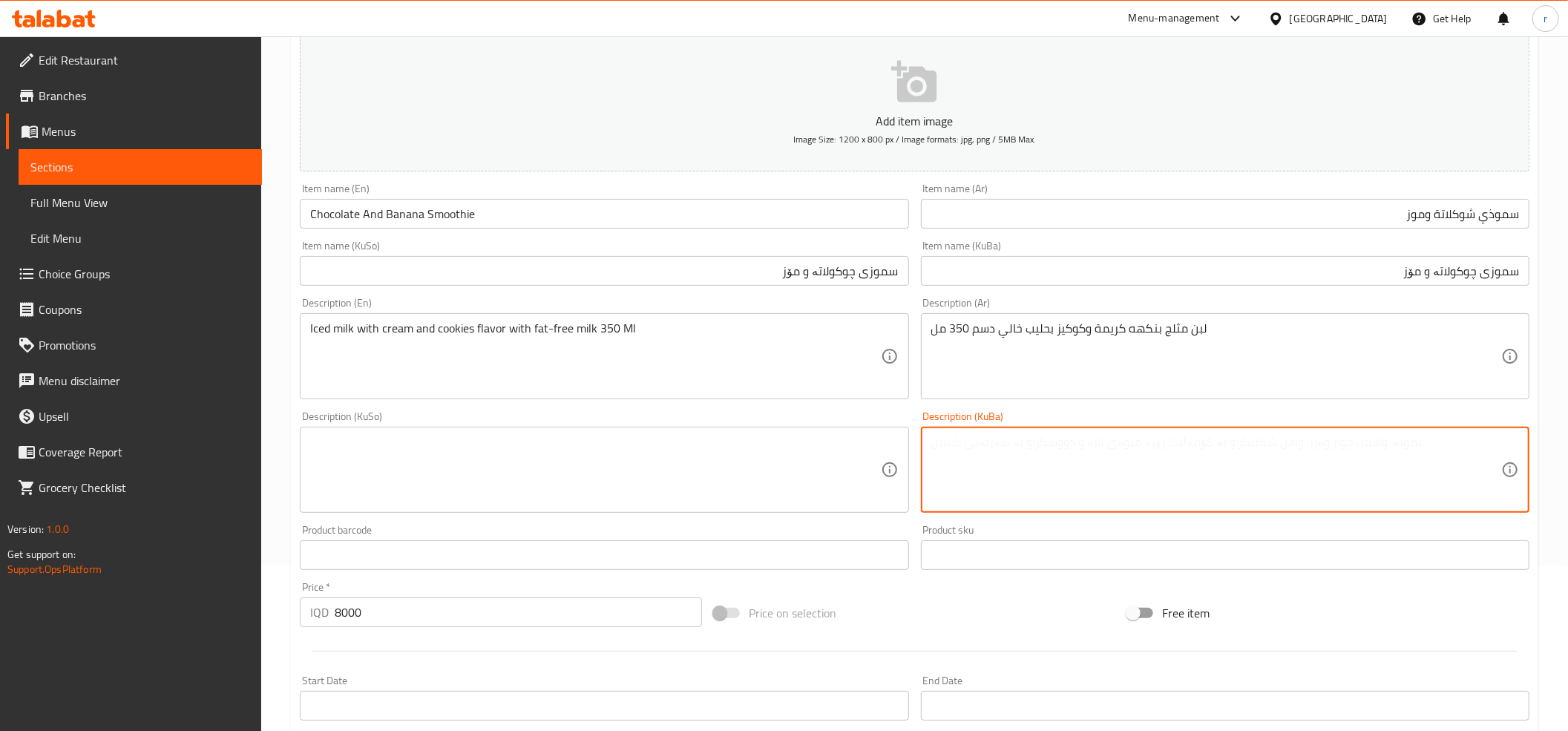
paste textarea "شیری ساردکراوی بە تامی كرێم و كوكیز بە شیری بێ چەوری 350 مل"
type textarea "شیری ساردکراوی بە تامی كرێم و كوكیز بە شیری بێ چەوری 350 مل"
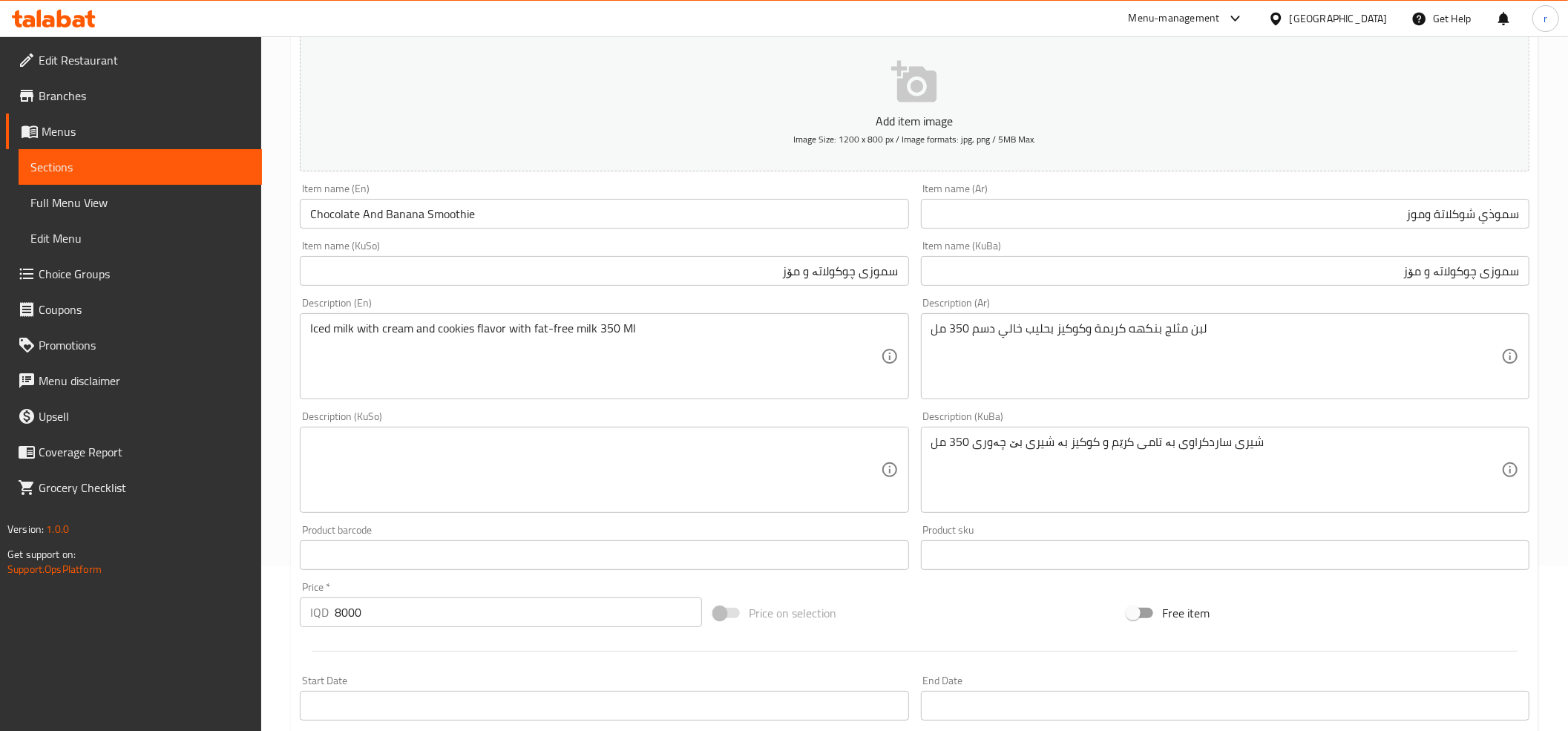
click at [755, 431] on div "Description (KuSo)" at bounding box center [604, 470] width 608 height 86
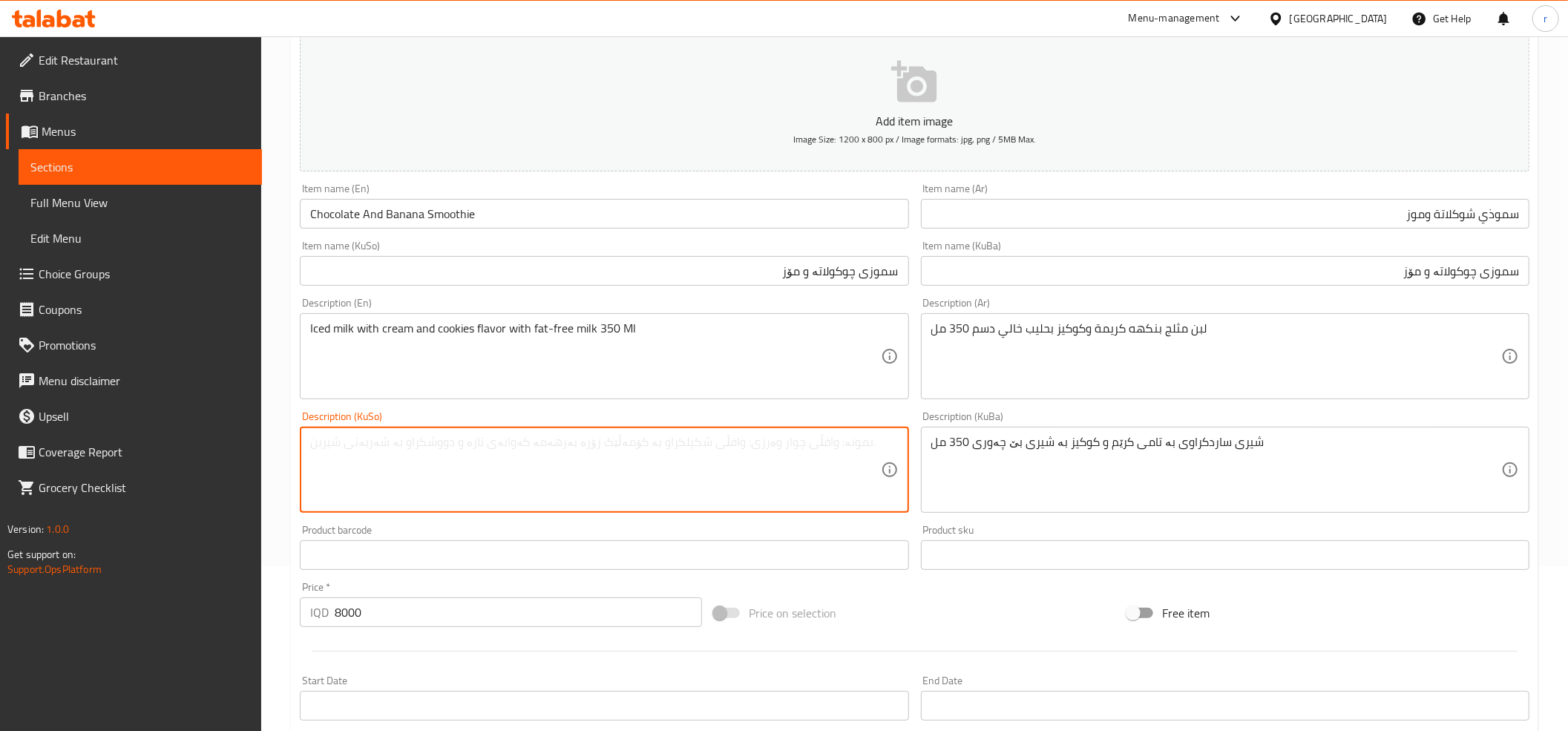
paste textarea "شیری ساردکراوی بە تامی كرێم و كوكیز بە شیری بێ چەوری 350 مل"
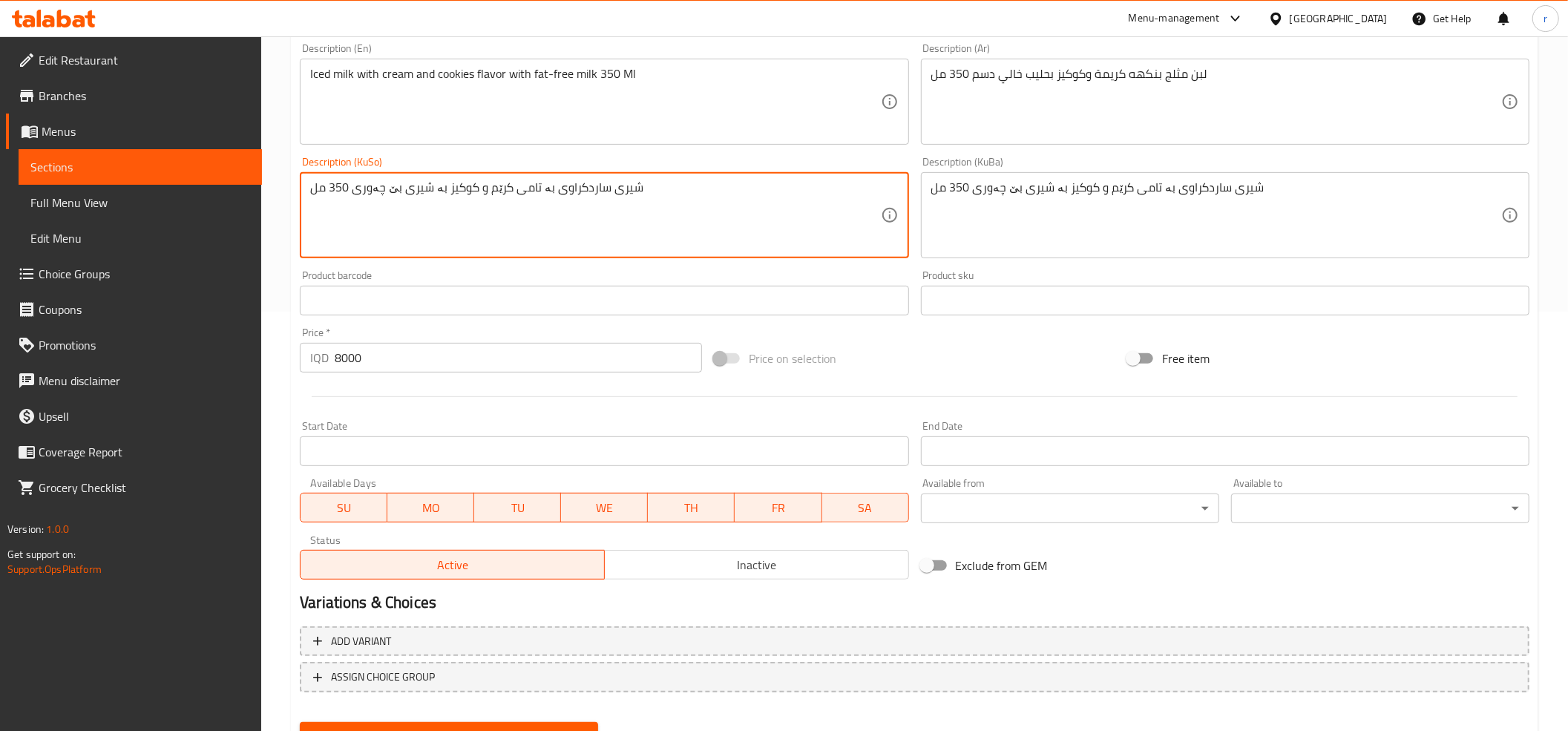
scroll to position [487, 0]
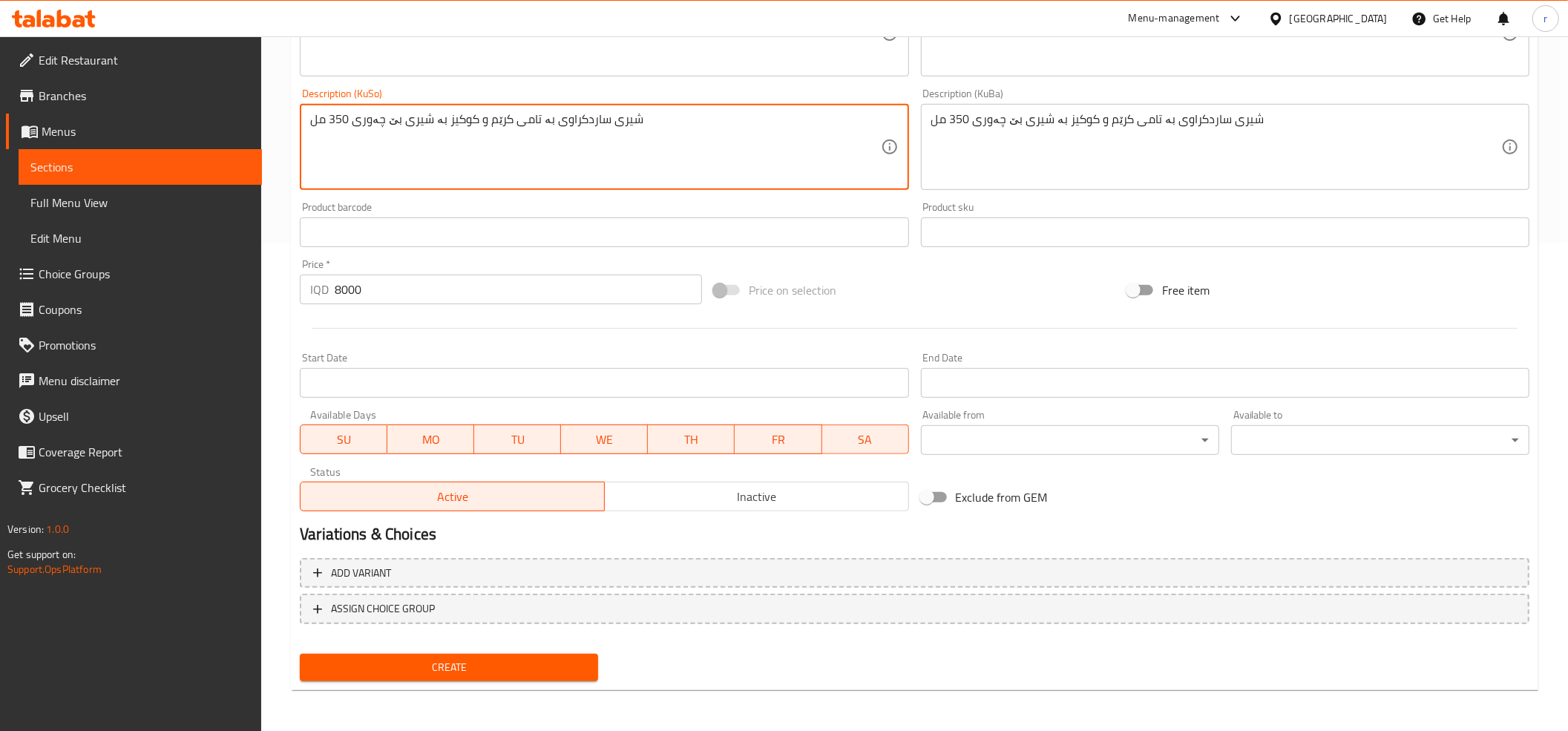
type textarea "شیری ساردکراوی بە تامی كرێم و كوكیز بە شیری بێ چەوری 350 مل"
click at [361, 667] on span "Create" at bounding box center [449, 667] width 275 height 18
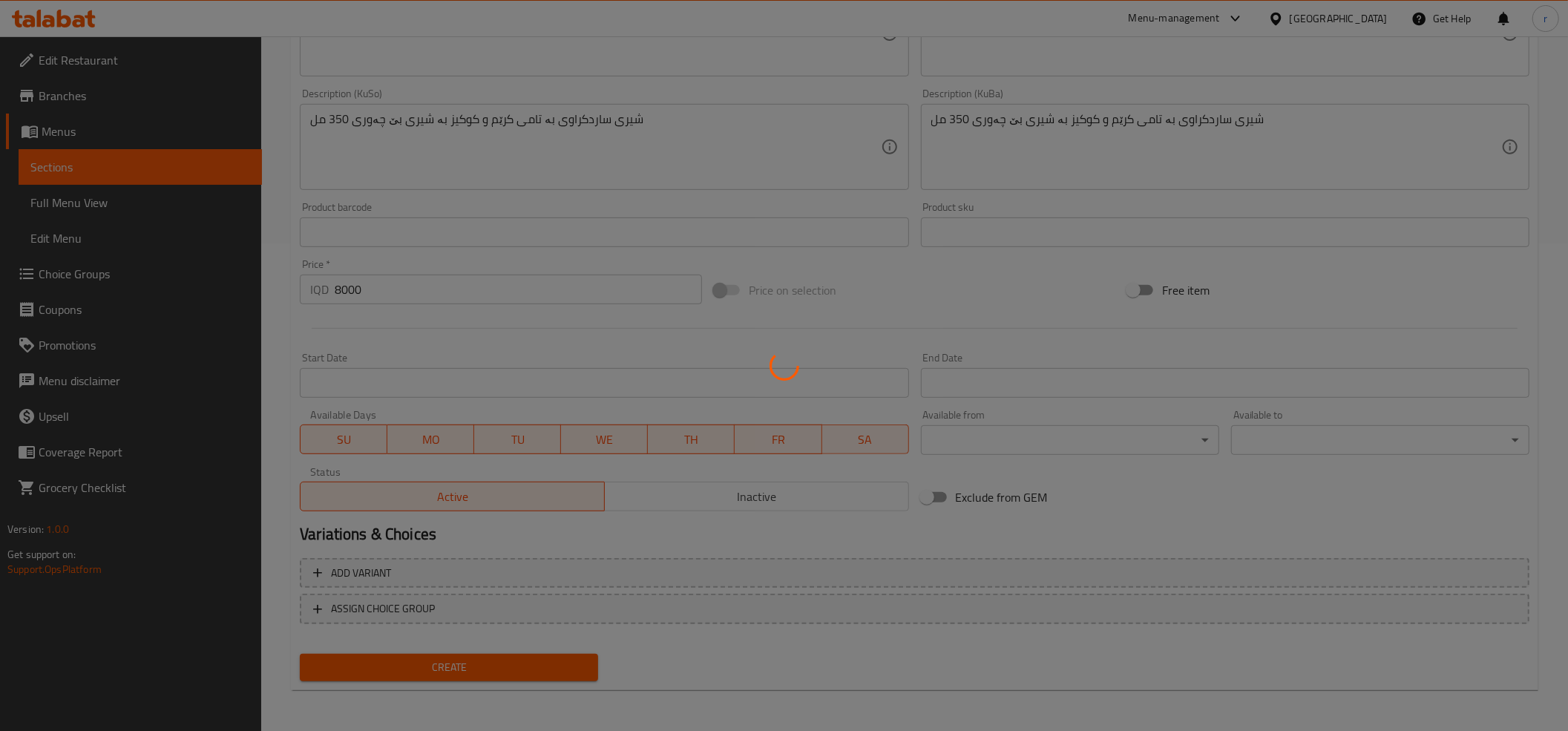
type input "0"
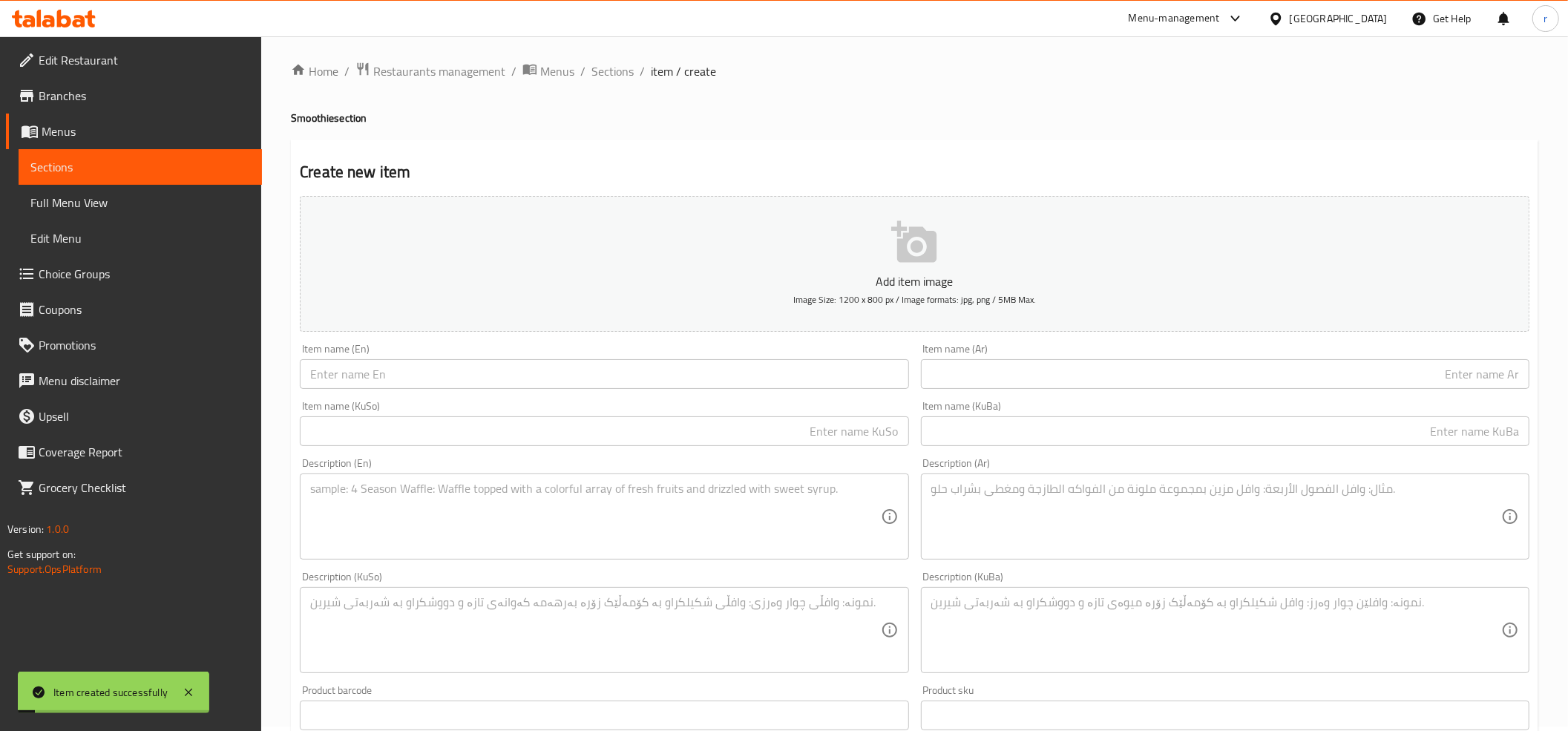
scroll to position [0, 0]
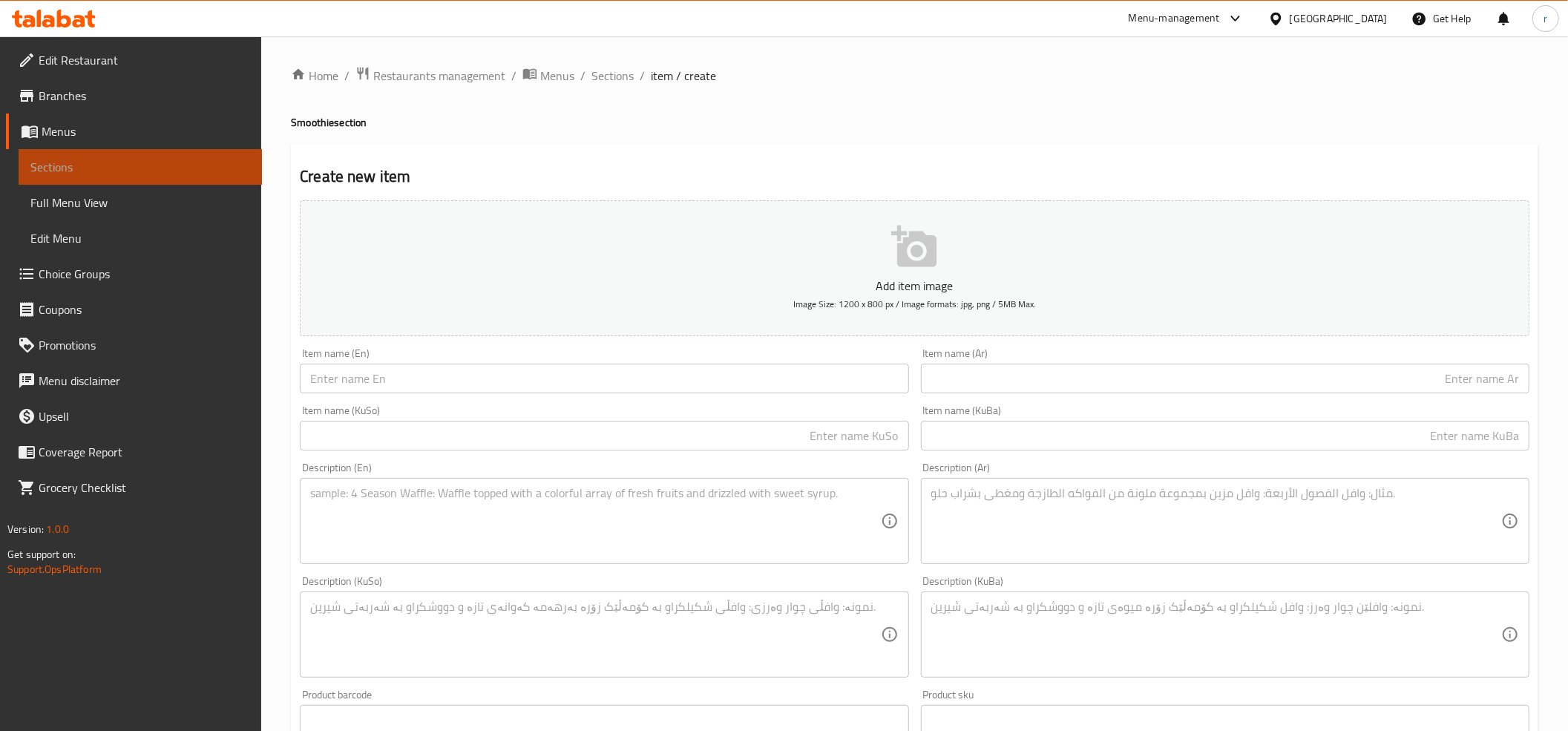
click at [94, 156] on link "Sections" at bounding box center [139, 167] width 243 height 36
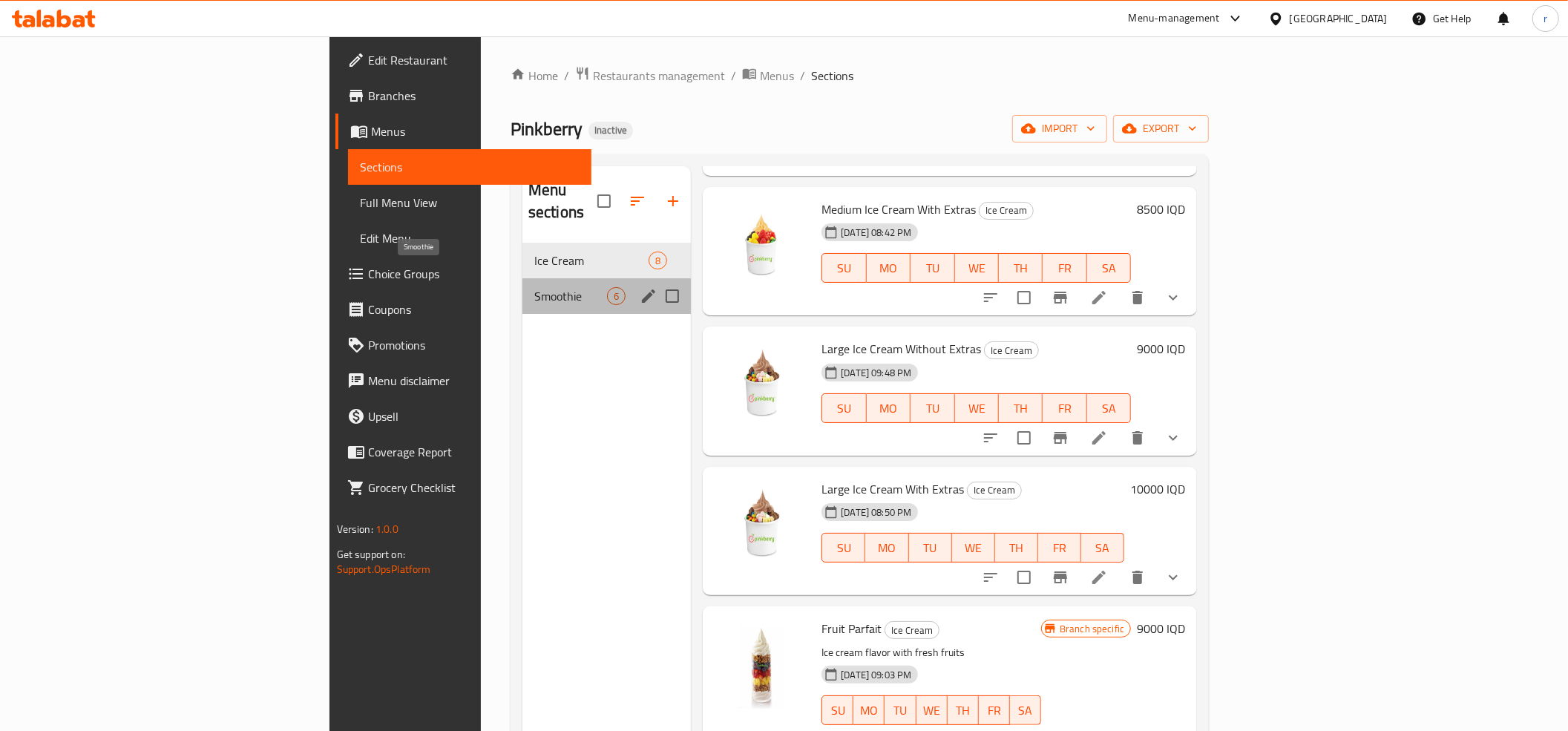
click at [535, 287] on span "Smoothie" at bounding box center [571, 296] width 73 height 18
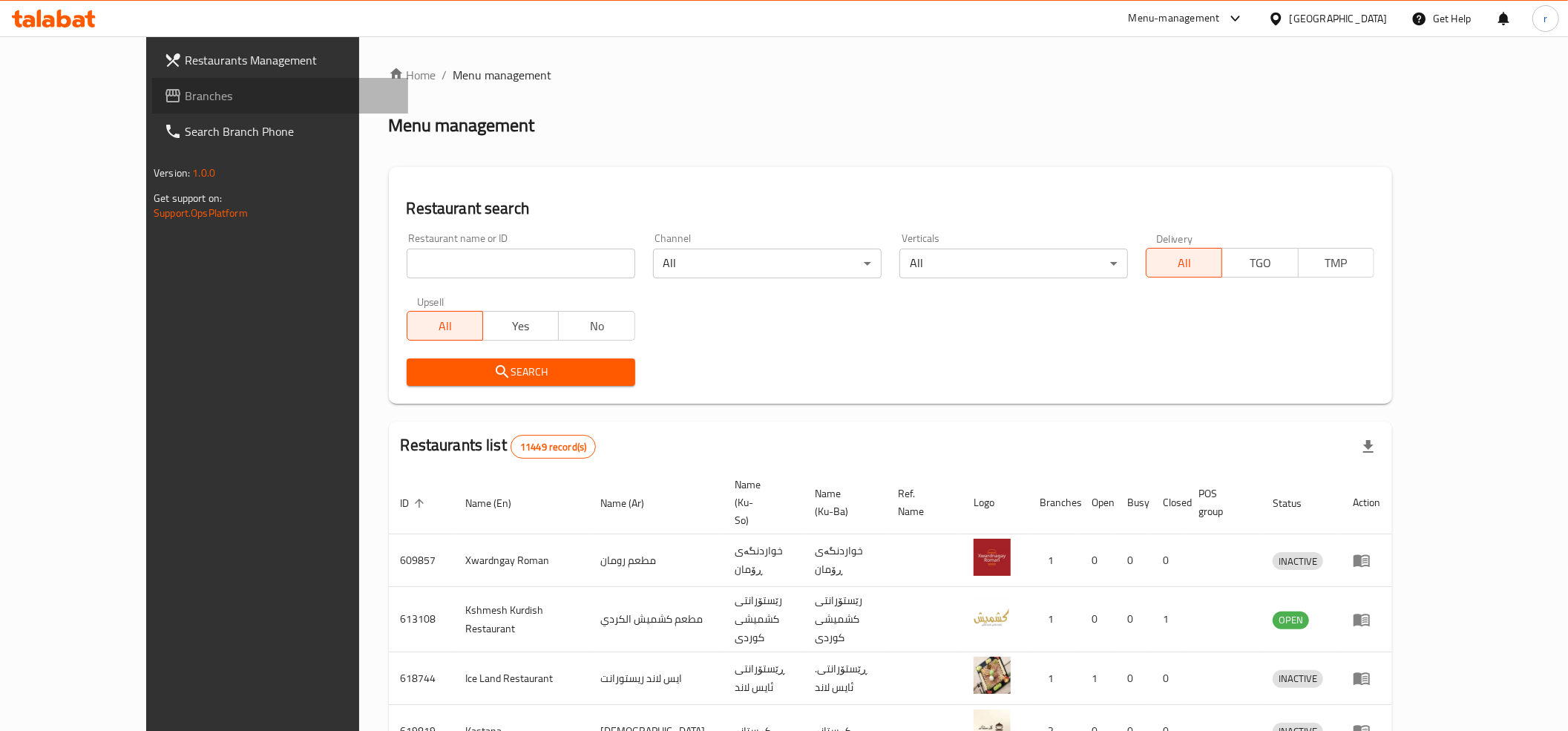
click at [185, 104] on span "Branches" at bounding box center [290, 96] width 211 height 18
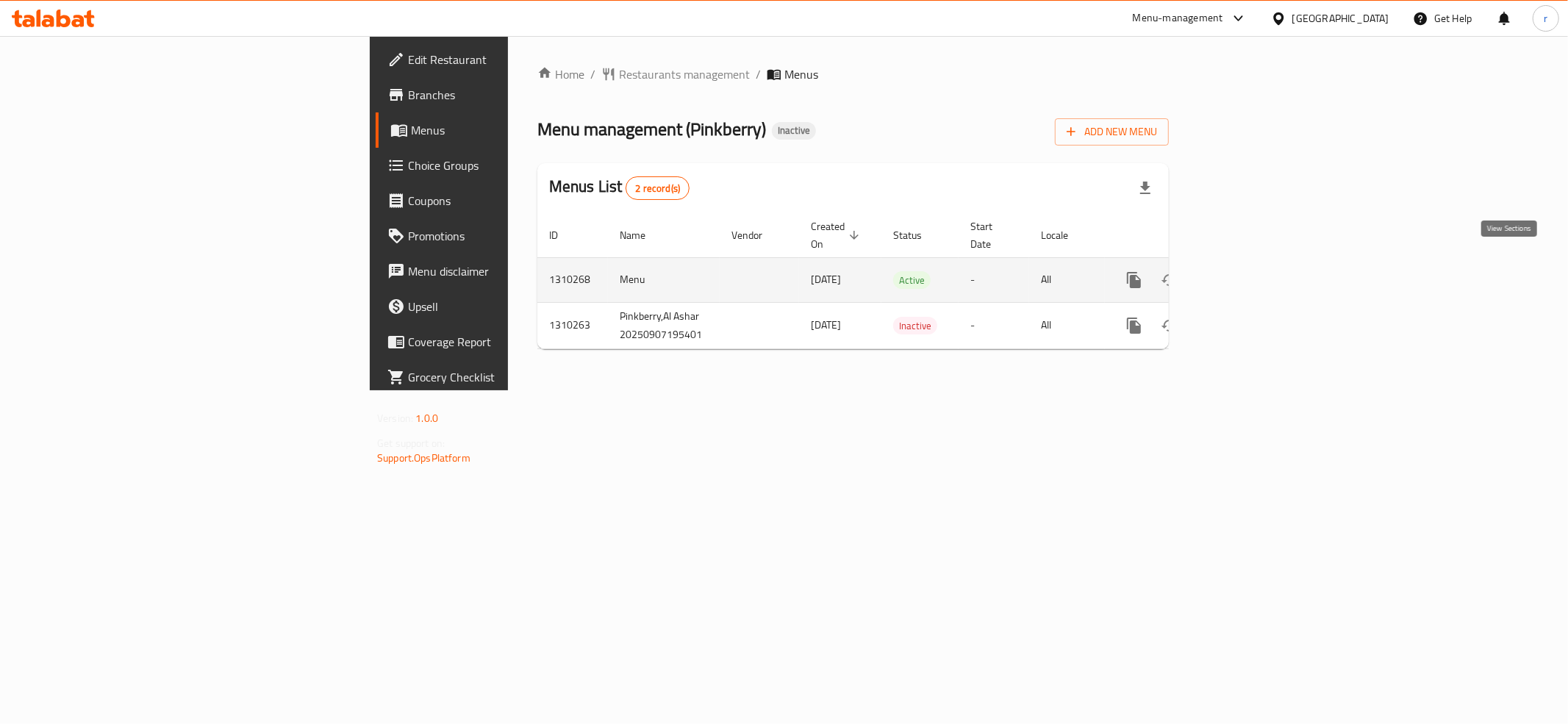
click at [1250, 271] on icon "enhanced table" at bounding box center [1241, 280] width 18 height 18
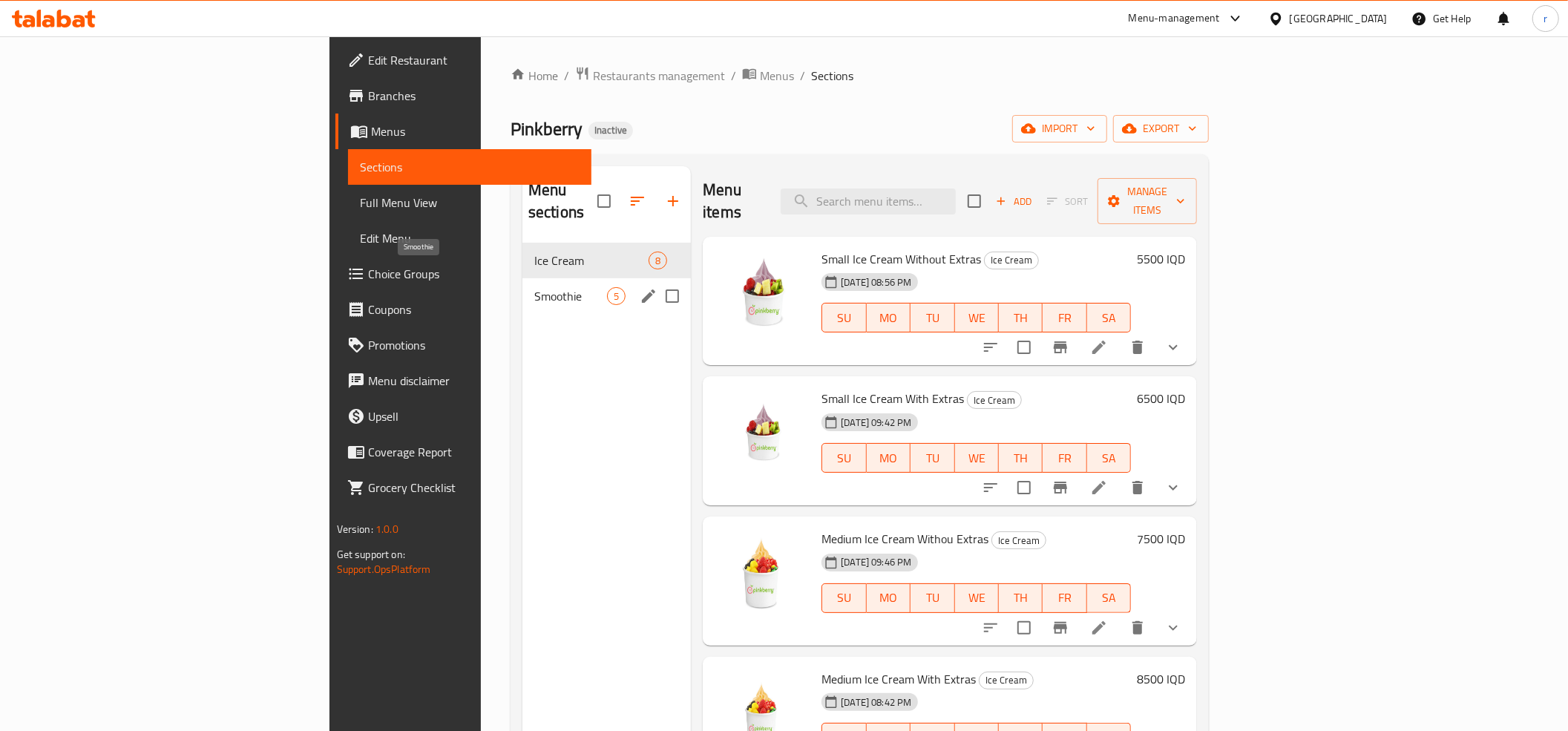
click at [535, 287] on span "Smoothie" at bounding box center [571, 296] width 73 height 18
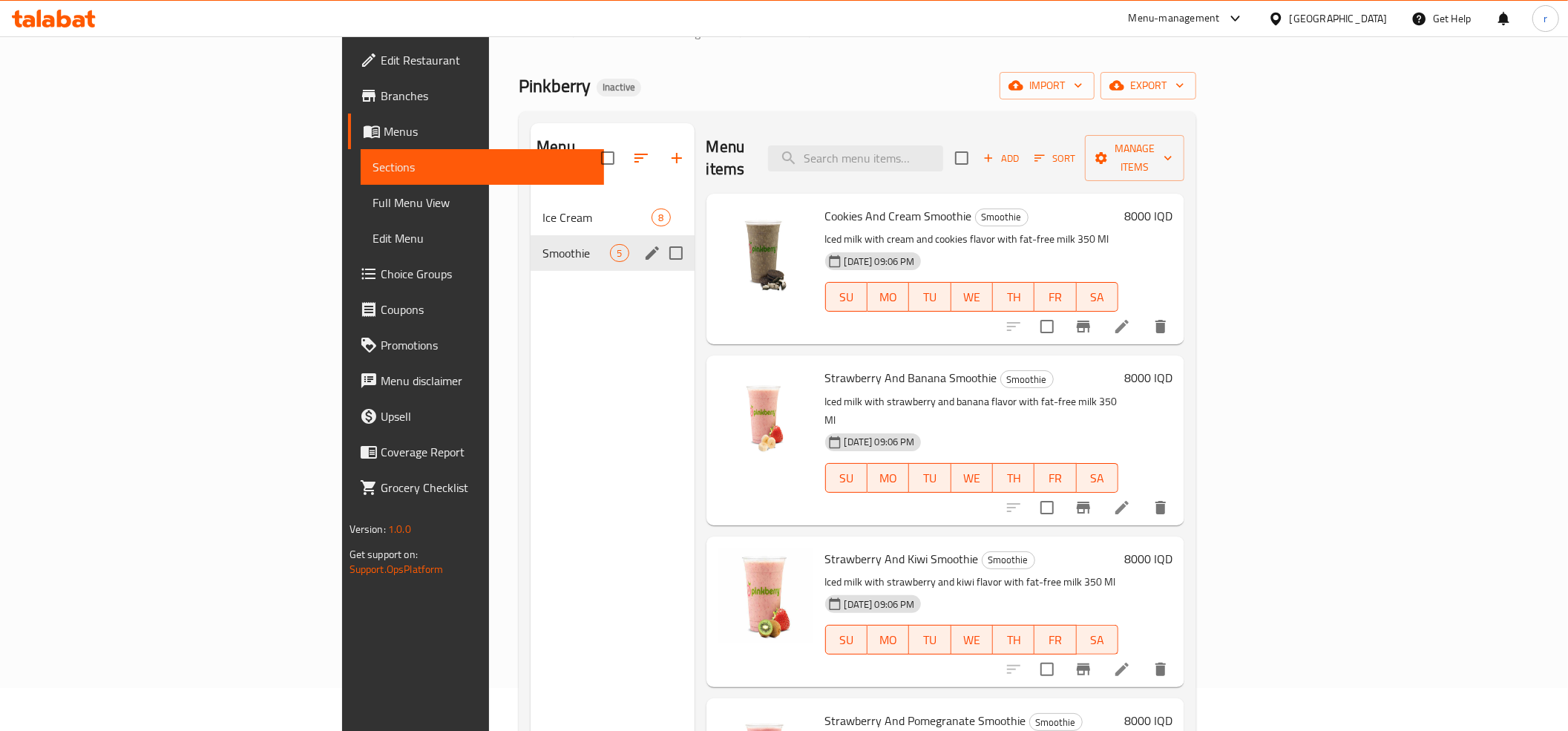
scroll to position [165, 0]
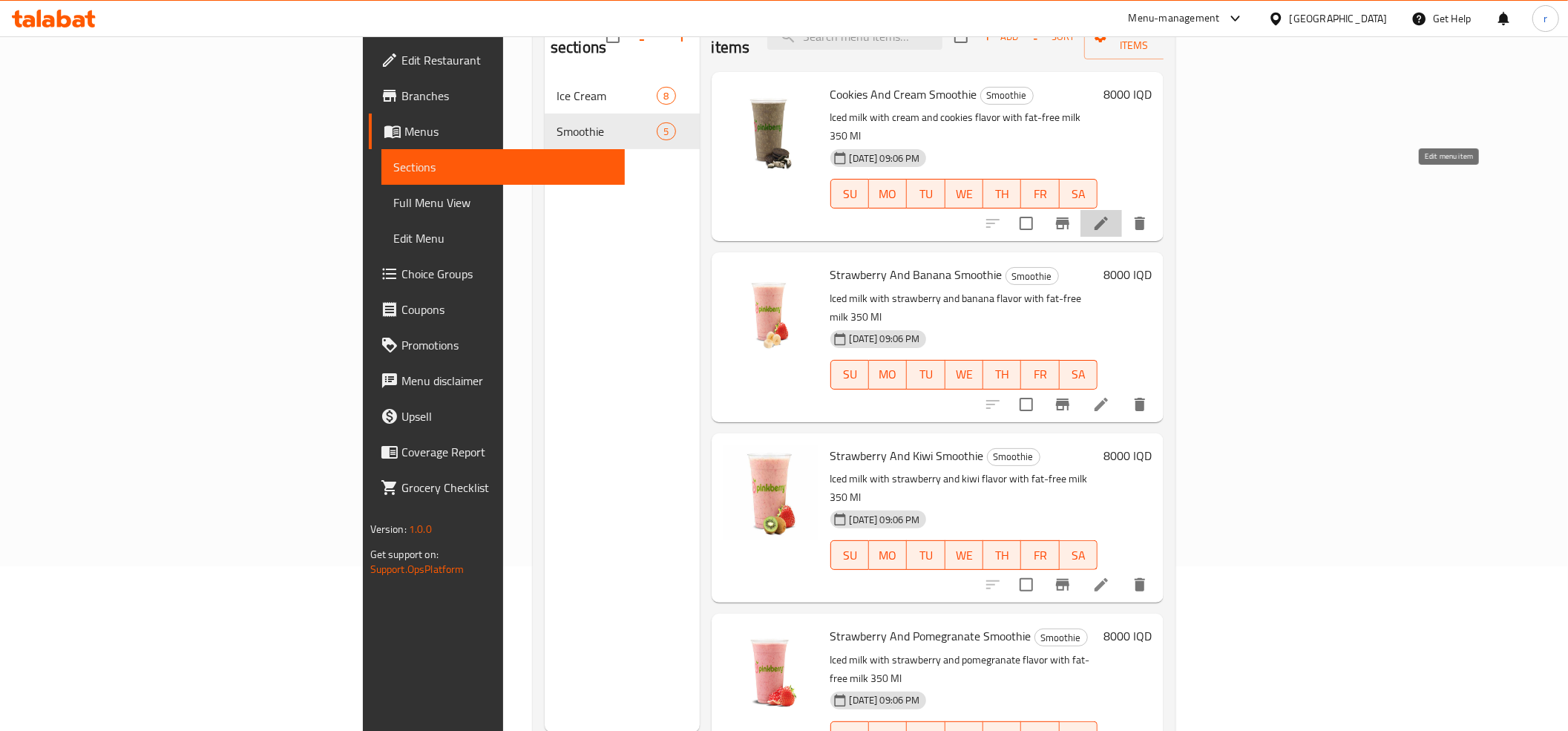
click at [1108, 217] on icon at bounding box center [1101, 223] width 14 height 14
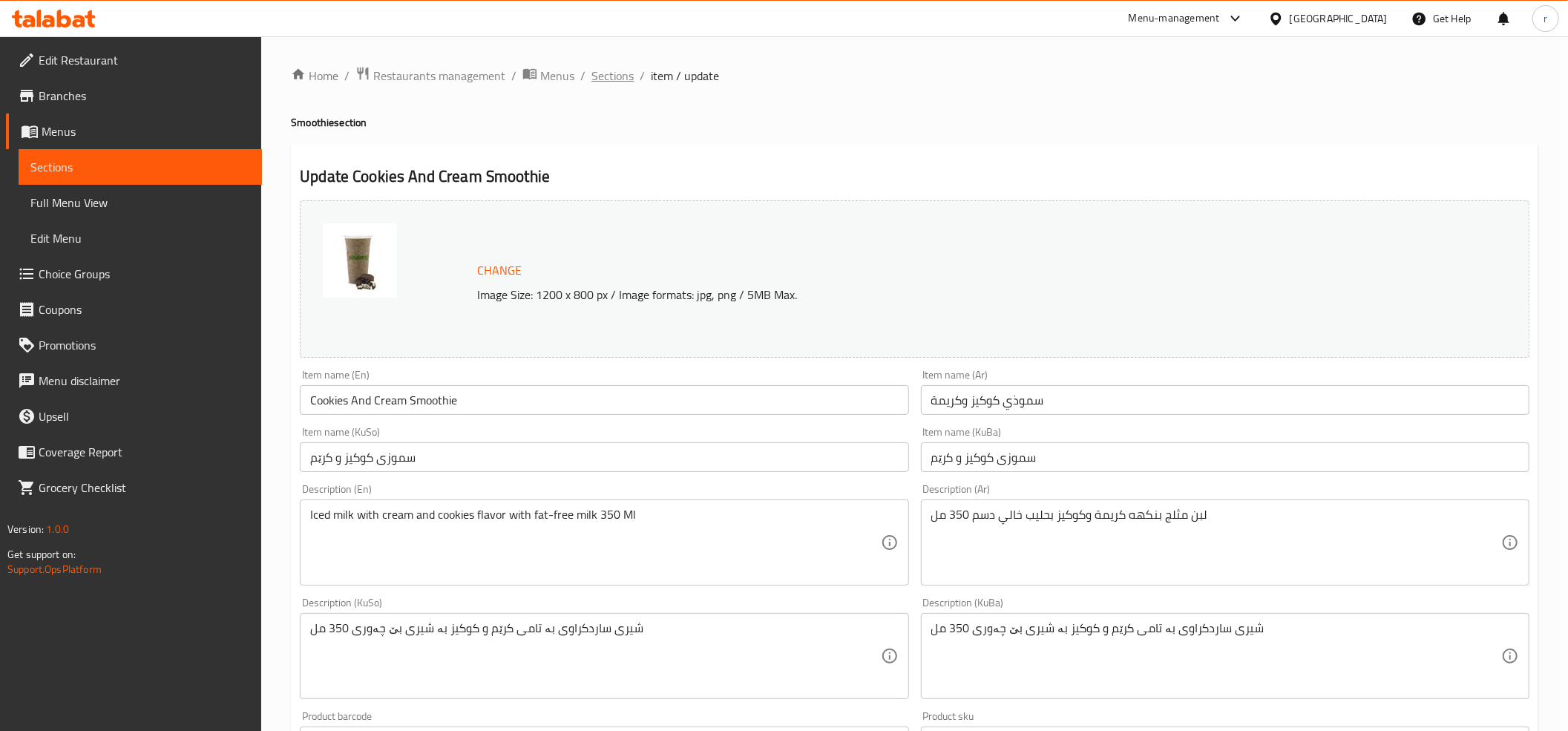
click at [600, 74] on span "Sections" at bounding box center [613, 76] width 42 height 18
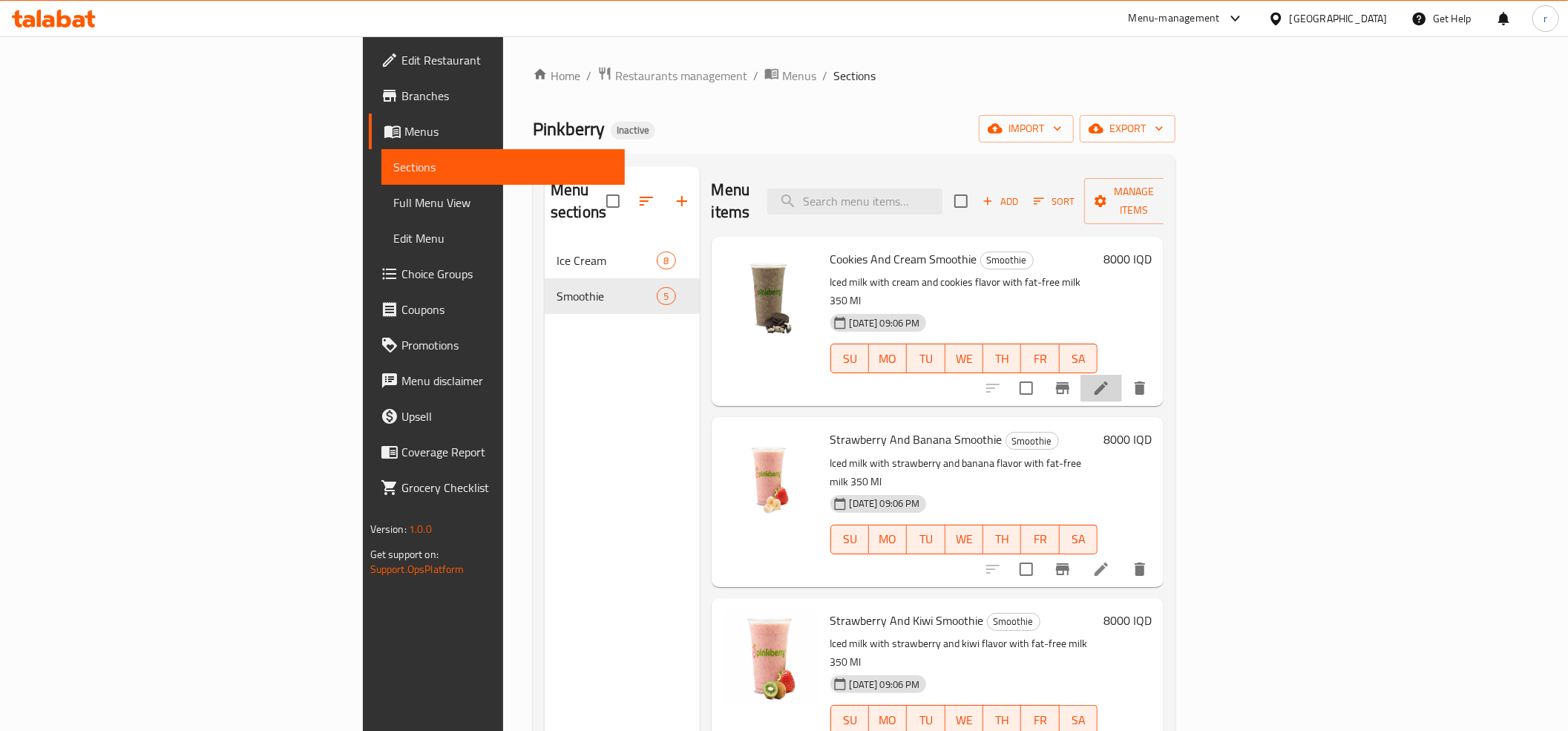
click at [1122, 375] on li at bounding box center [1102, 388] width 42 height 26
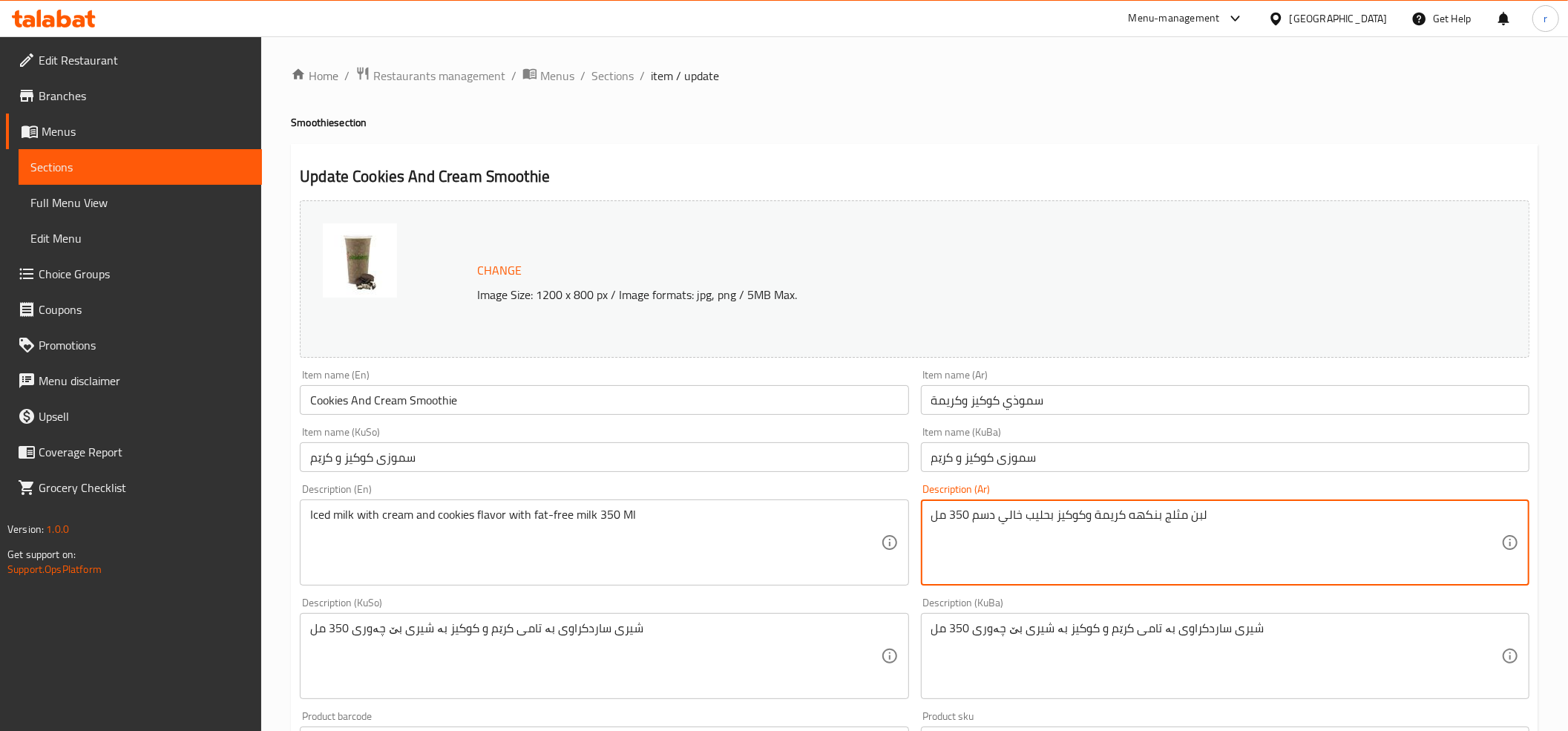
click at [1048, 507] on textarea "لبن مثلج بنكهه كريمة وكوكيز بحليب خالي دسم 350 مل" at bounding box center [1217, 542] width 570 height 70
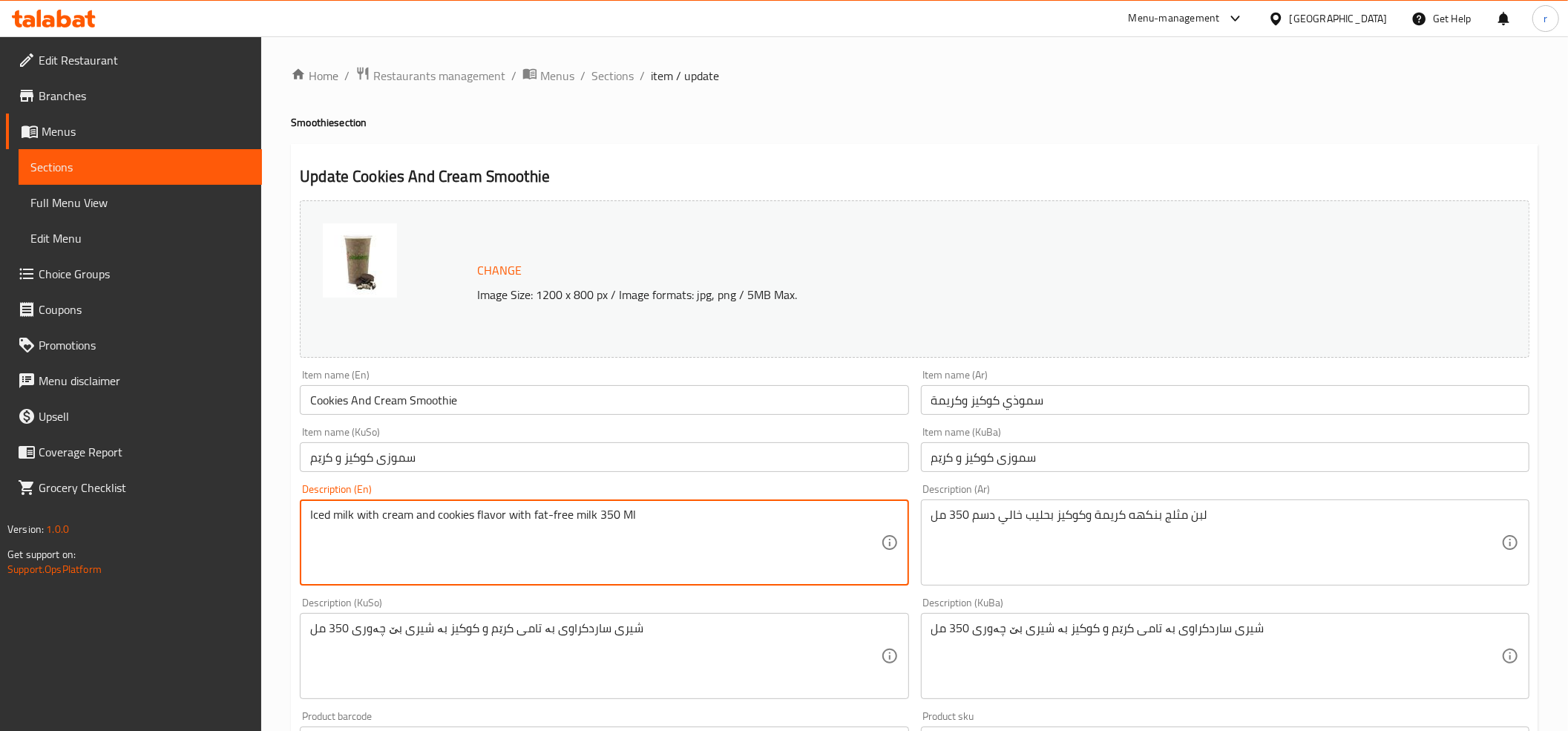
click at [469, 525] on textarea "Iced milk with cream and cookies flavor with fat-free milk 350 Ml" at bounding box center [596, 542] width 570 height 70
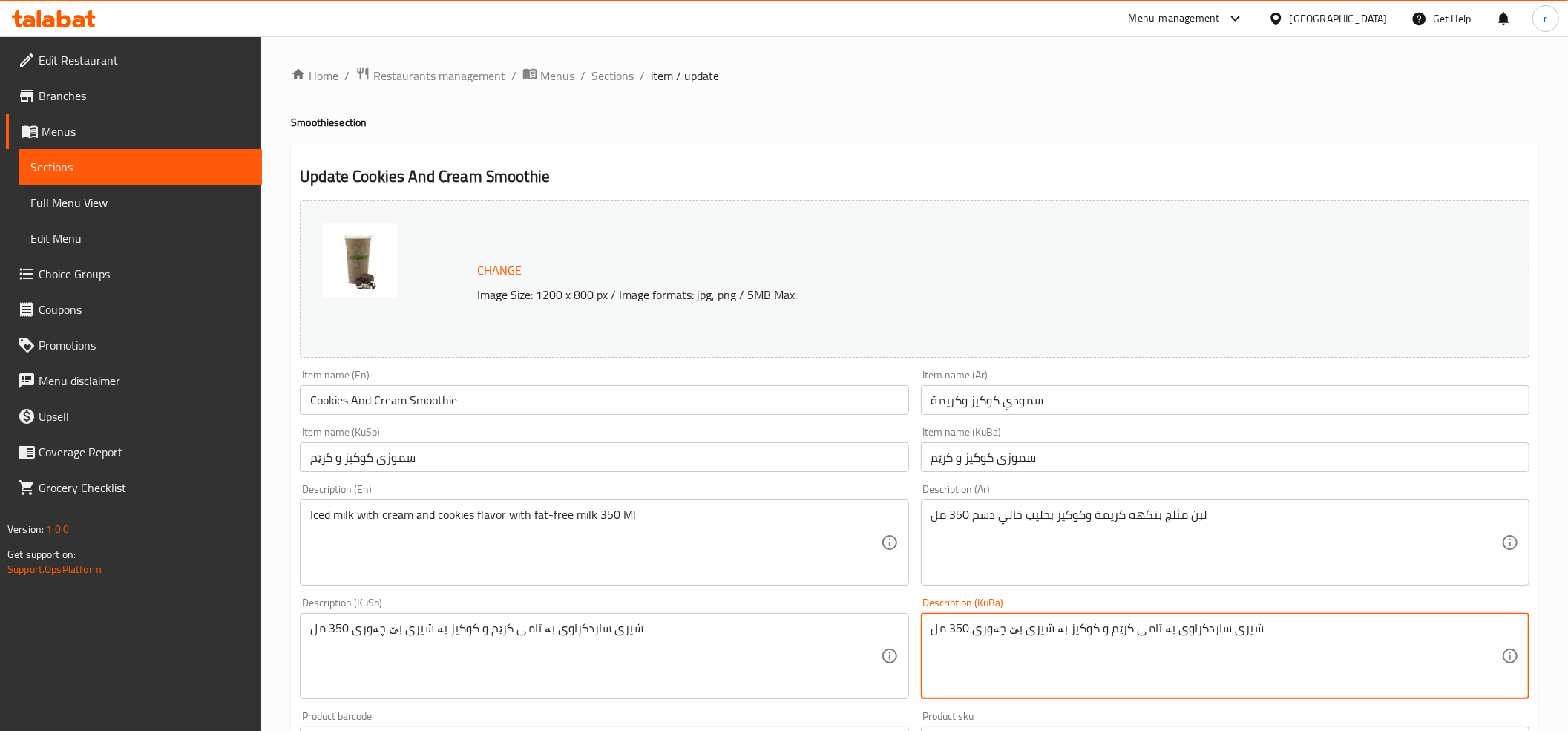
click at [997, 624] on textarea "شیری ساردکراوی بە تامی كرێم و كوكیز بە شیری بێ چەوری 350 مل" at bounding box center [1217, 655] width 570 height 70
click at [997, 635] on textarea "شیری ساردکراوی بە تامی كرێم و كوكیز بە شیری بێ چەوری 350 مل" at bounding box center [1217, 655] width 570 height 70
